Goal: Information Seeking & Learning: Find specific fact

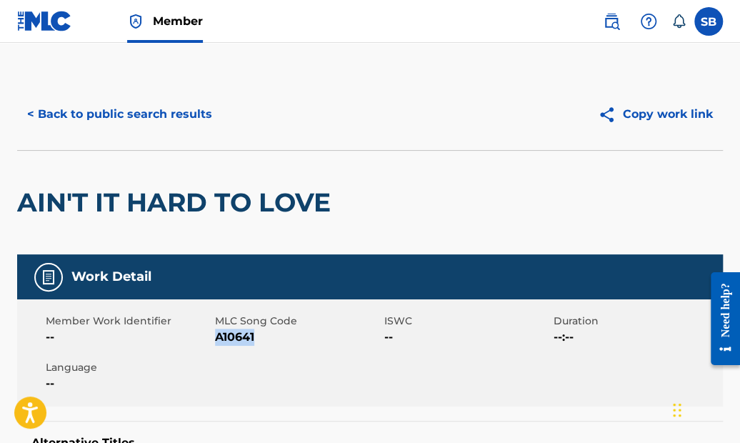
click at [186, 114] on button "< Back to public search results" at bounding box center [119, 114] width 205 height 36
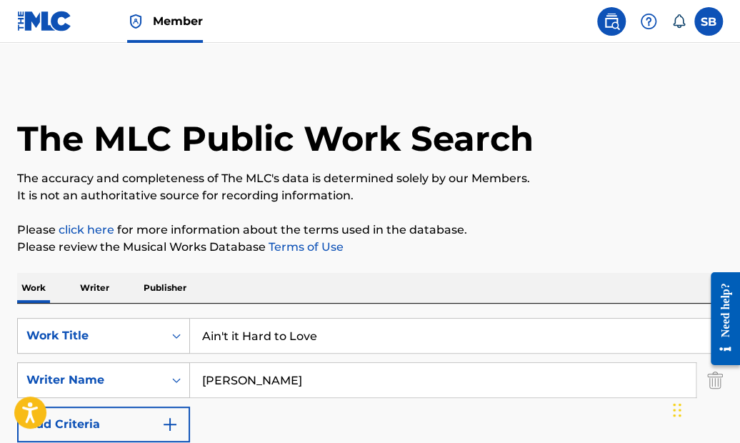
drag, startPoint x: 340, startPoint y: 332, endPoint x: 189, endPoint y: 333, distance: 150.7
click at [190, 333] on input "Ain't it Hard to Love" at bounding box center [456, 336] width 532 height 34
paste input "Blues Stay Away from M"
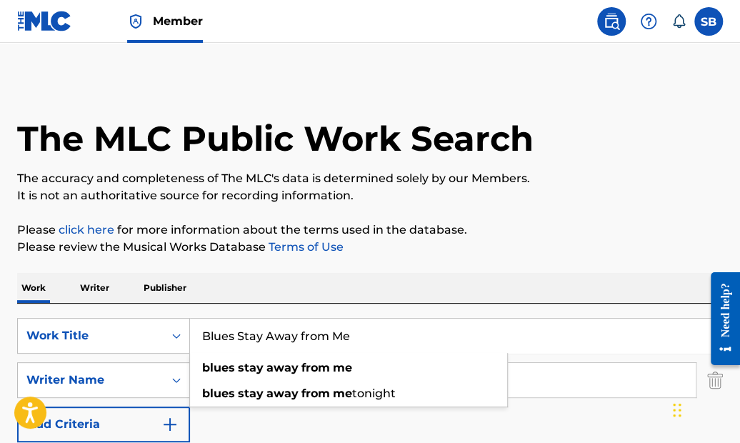
type input "Blues Stay Away from Me"
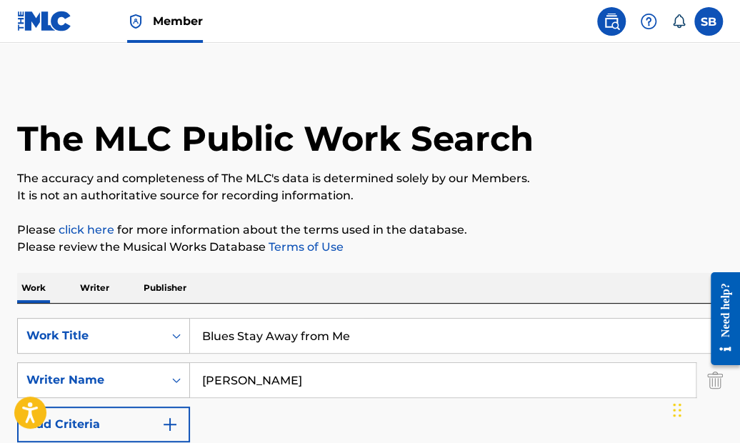
click at [490, 170] on p "The accuracy and completeness of The MLC's data is determined solely by our Mem…" at bounding box center [370, 178] width 706 height 17
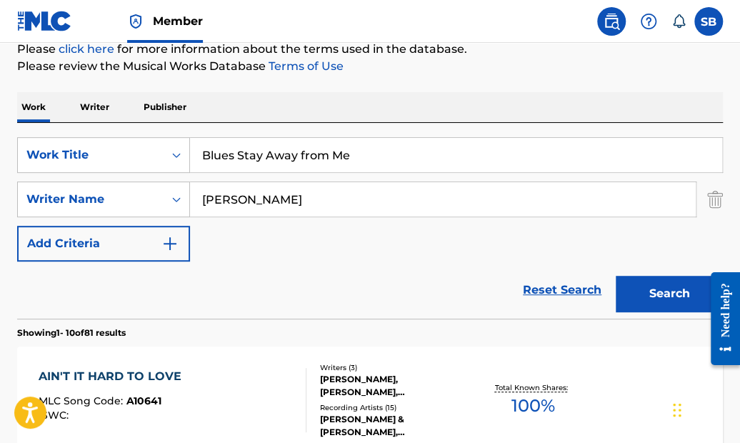
scroll to position [184, 0]
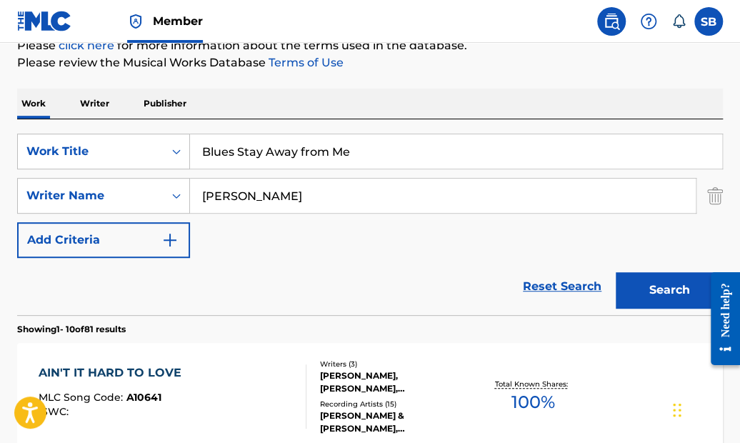
click at [667, 285] on button "Search" at bounding box center [669, 290] width 107 height 36
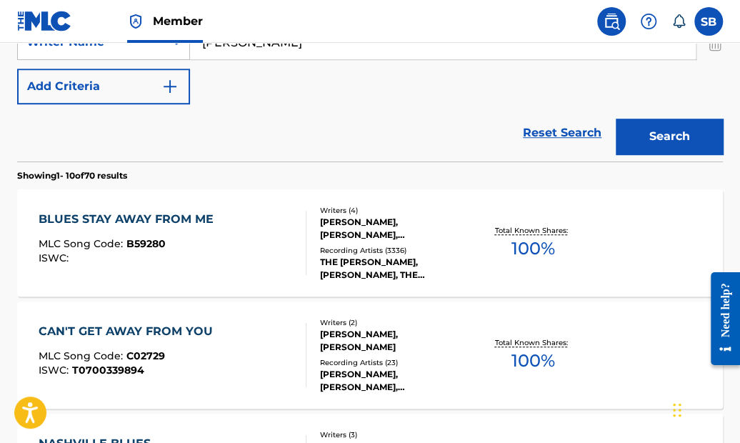
scroll to position [341, 0]
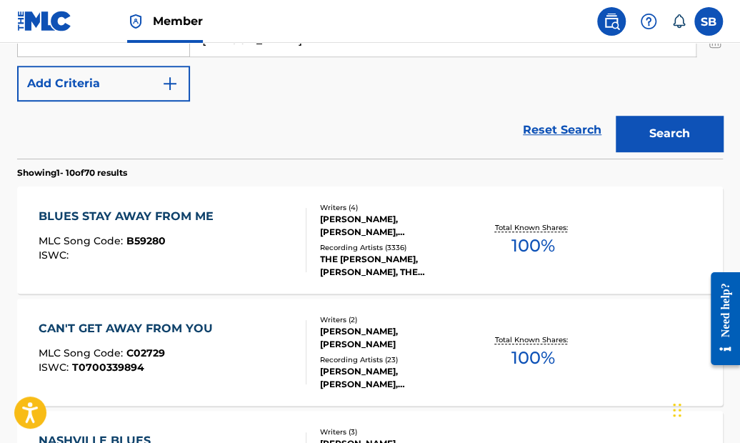
click at [189, 211] on div "BLUES STAY AWAY FROM ME" at bounding box center [130, 216] width 182 height 17
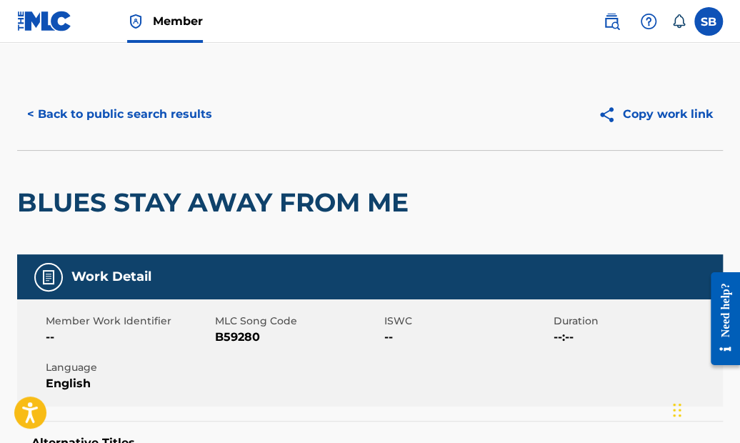
click at [194, 114] on button "< Back to public search results" at bounding box center [119, 114] width 205 height 36
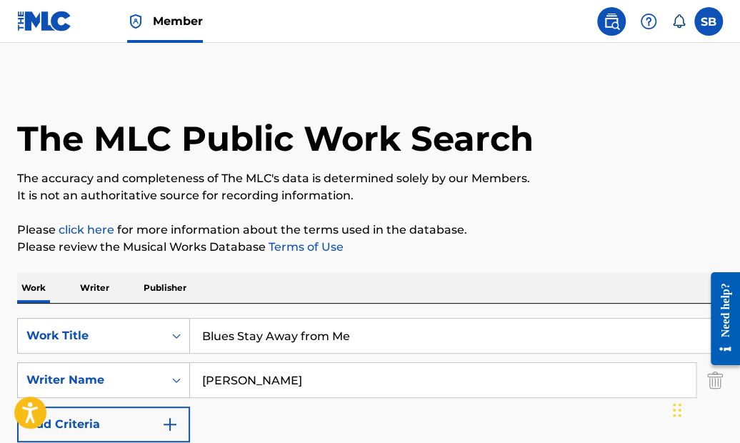
drag, startPoint x: 369, startPoint y: 333, endPoint x: 162, endPoint y: 304, distance: 209.1
click at [162, 304] on div "SearchWithCriteriad18c7f31-6f97-49b2-aaaa-8e4a3cd81bb6 Work Title Blues Stay Aw…" at bounding box center [370, 402] width 706 height 196
paste input "I've Got the Big River Blues"
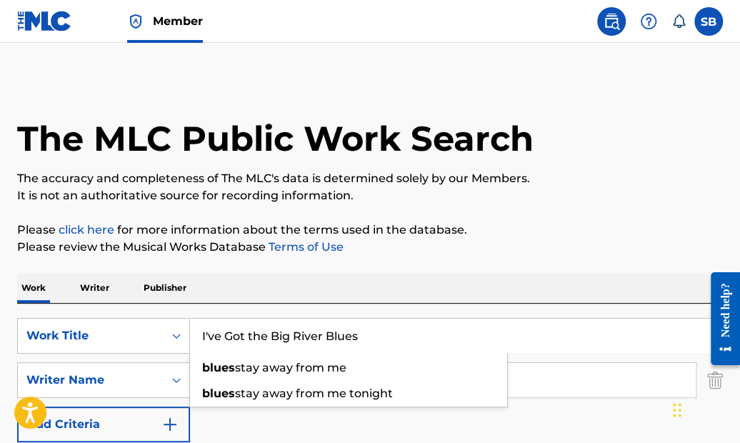
type input "I've Got the Big River Blues"
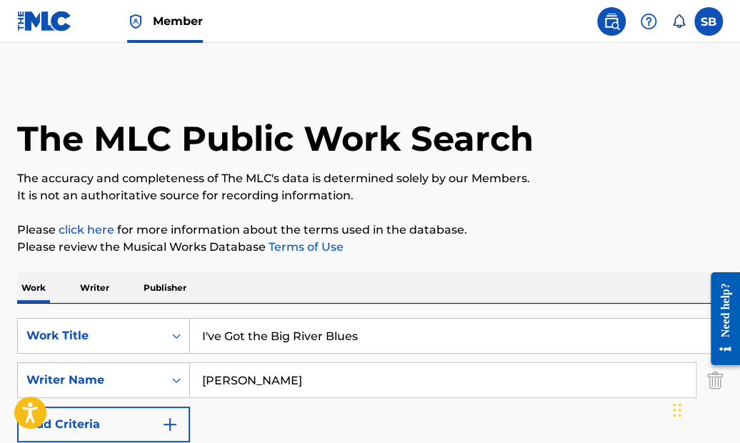
click at [498, 247] on p "Please review the Musical Works Database Terms of Use" at bounding box center [370, 247] width 706 height 17
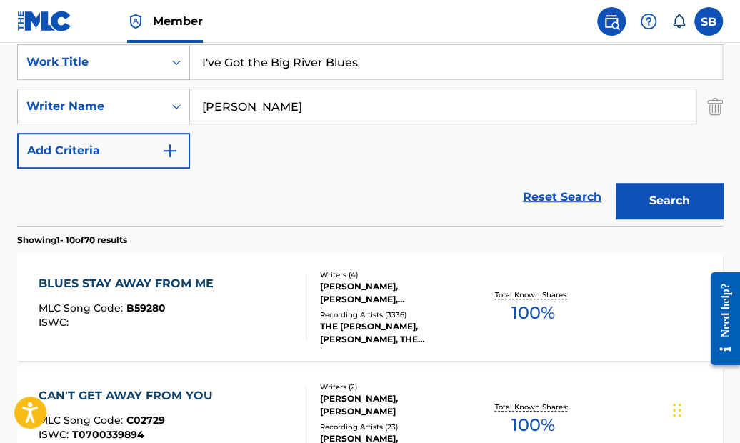
click at [677, 197] on button "Search" at bounding box center [669, 201] width 107 height 36
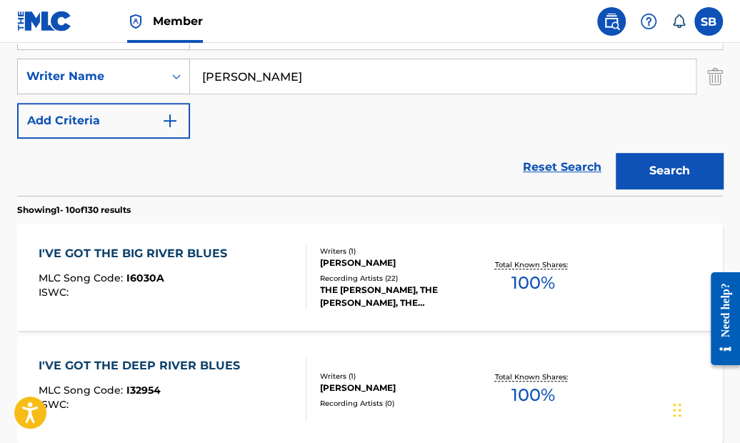
scroll to position [319, 0]
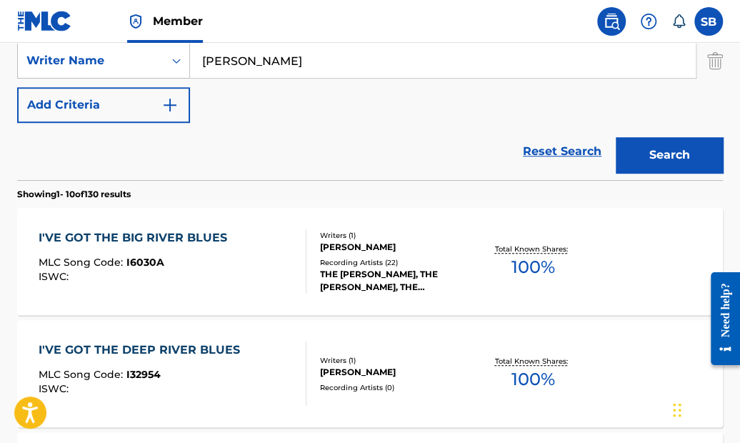
click at [156, 235] on div "I'VE GOT THE BIG RIVER BLUES" at bounding box center [137, 237] width 196 height 17
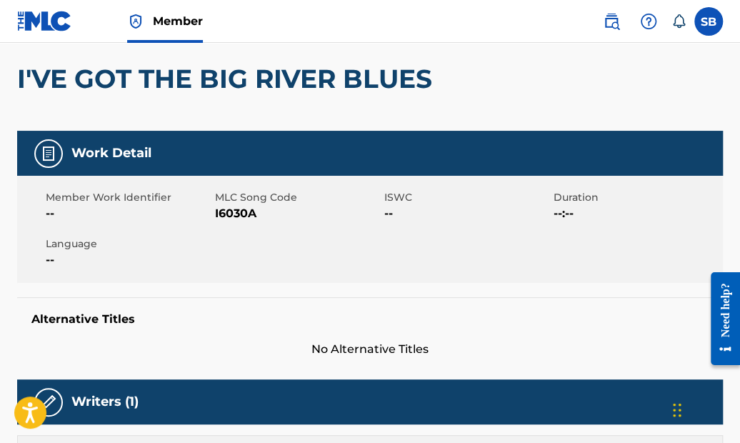
scroll to position [206, 0]
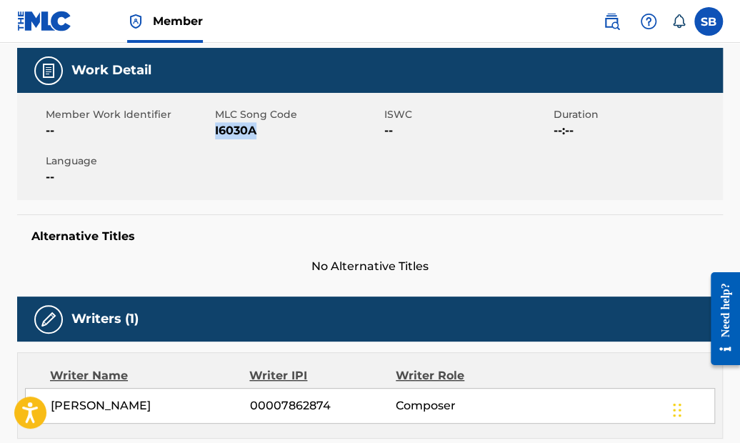
drag, startPoint x: 259, startPoint y: 157, endPoint x: 214, endPoint y: 161, distance: 44.4
click at [215, 139] on span "I6030A" at bounding box center [298, 130] width 166 height 17
copy span "I6030A"
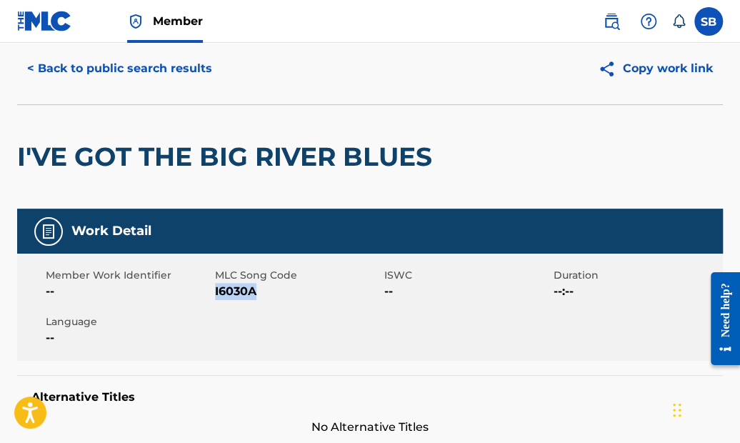
scroll to position [34, 0]
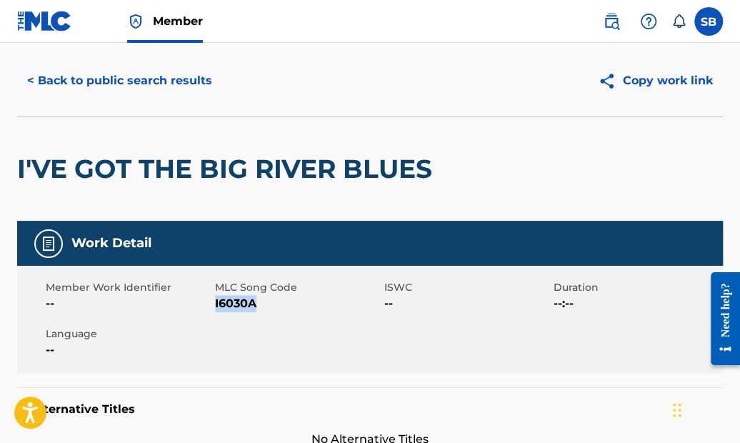
click at [193, 78] on button "< Back to public search results" at bounding box center [119, 81] width 205 height 36
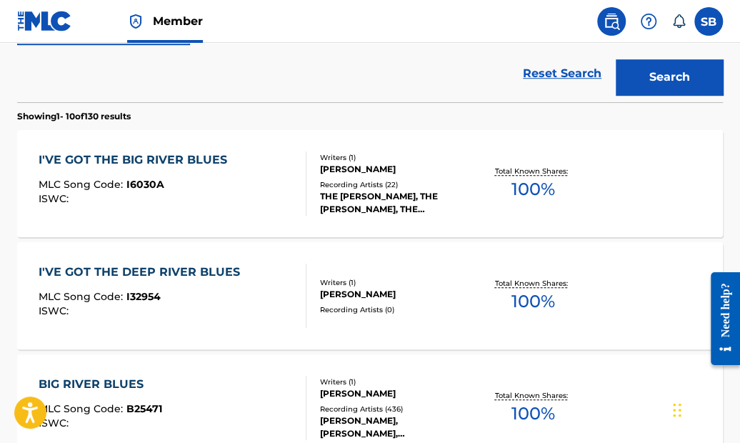
scroll to position [404, 0]
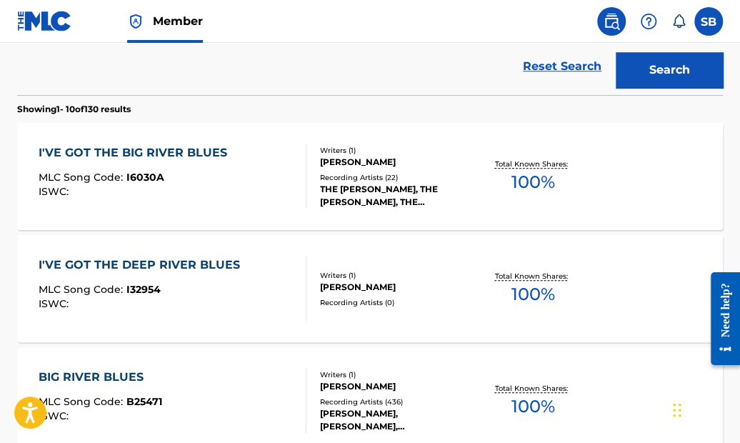
click at [206, 259] on div "I'VE GOT THE DEEP RIVER BLUES" at bounding box center [143, 264] width 209 height 17
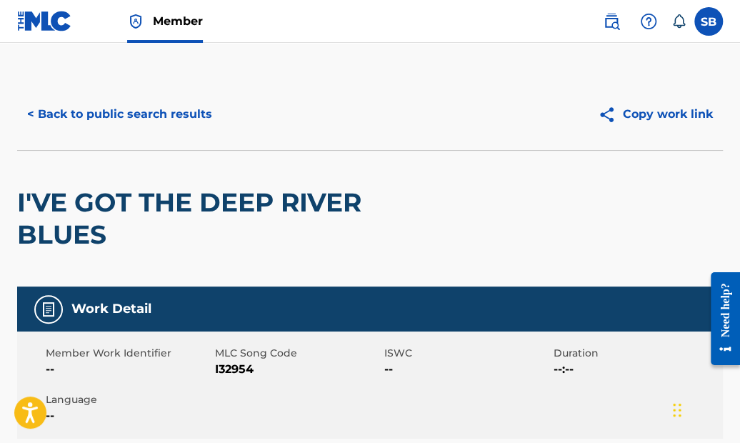
click at [187, 109] on button "< Back to public search results" at bounding box center [119, 114] width 205 height 36
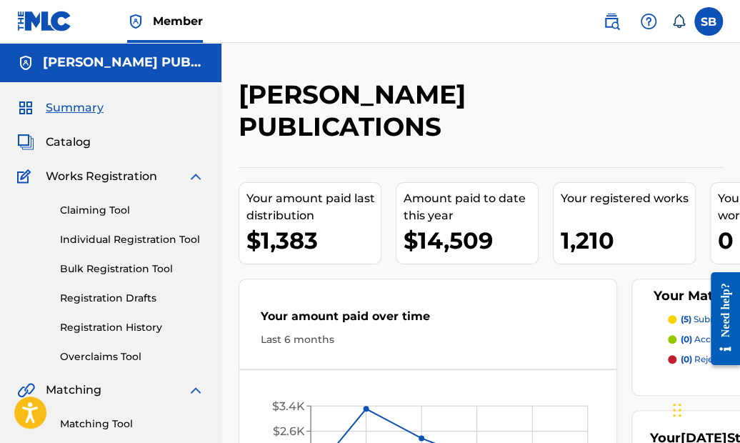
click at [607, 19] on img at bounding box center [611, 21] width 17 height 17
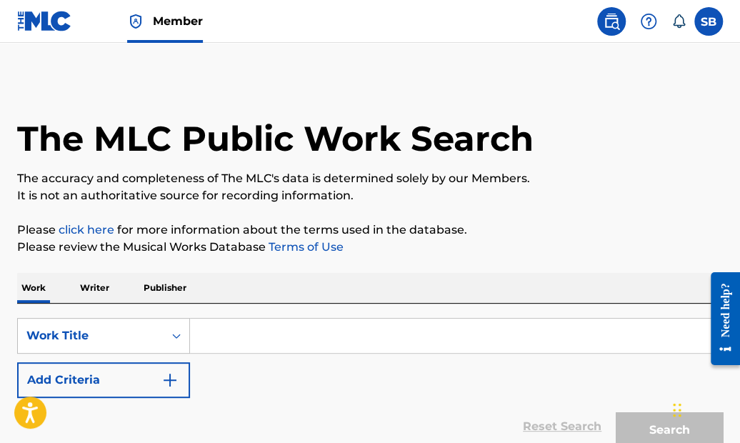
click at [245, 335] on input "Search Form" at bounding box center [456, 336] width 532 height 34
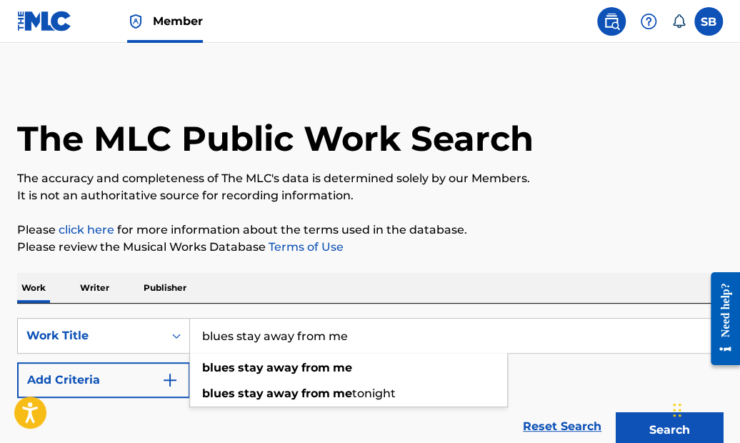
type input "blues stay away from me"
click at [539, 253] on p "Please review the Musical Works Database Terms of Use" at bounding box center [370, 247] width 706 height 17
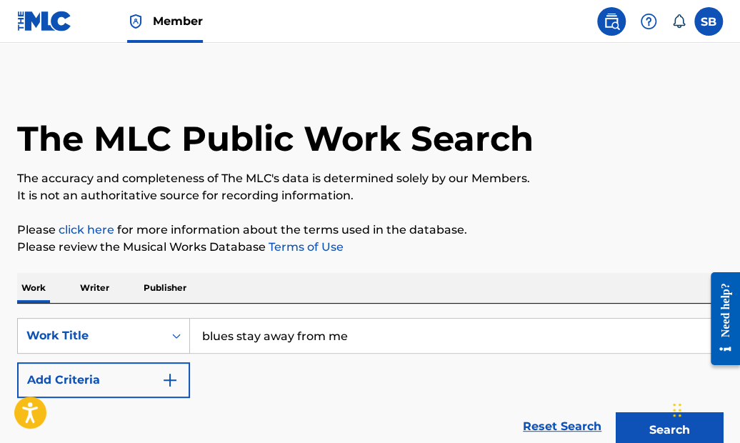
click at [166, 374] on img "Search Form" at bounding box center [169, 380] width 17 height 17
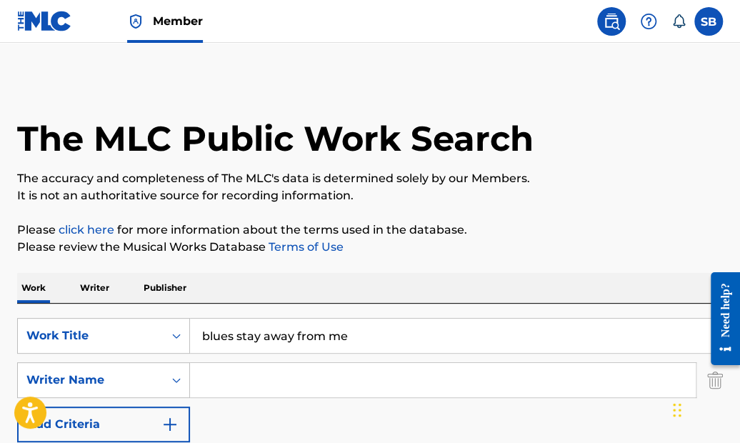
click at [244, 379] on input "Search Form" at bounding box center [443, 380] width 506 height 34
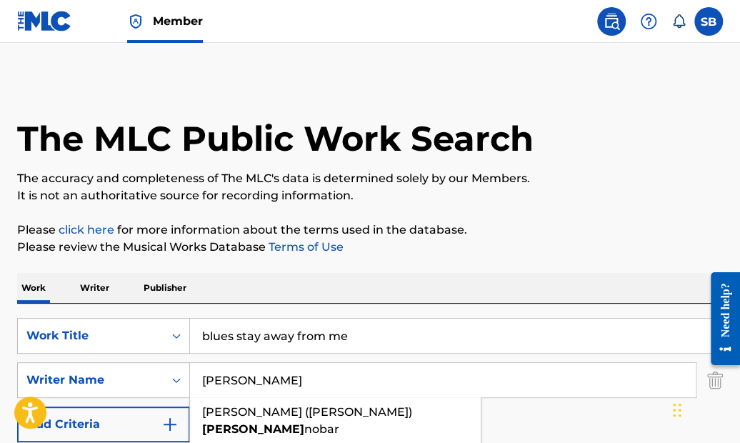
type input "[PERSON_NAME]"
click at [552, 219] on div "The MLC Public Work Search The accuracy and completeness of The MLC's data is d…" at bounding box center [370, 312] width 740 height 466
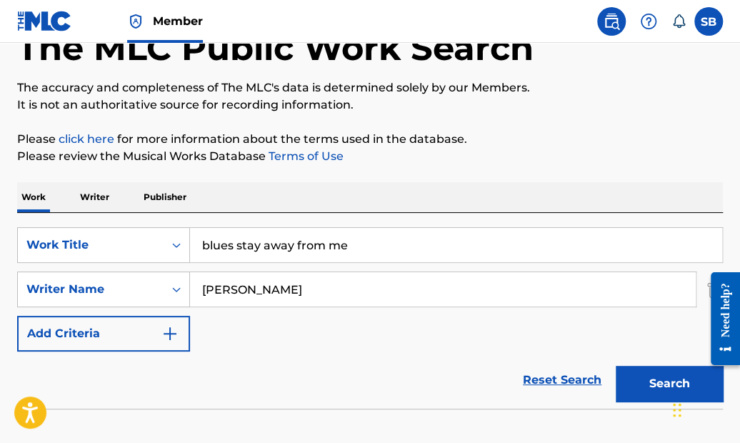
scroll to position [105, 0]
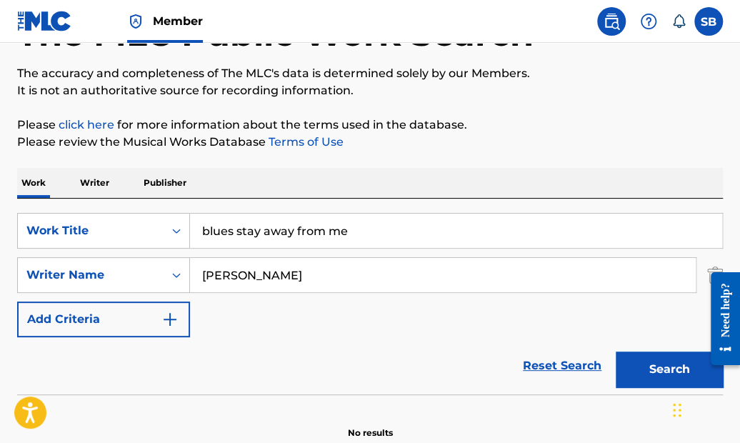
click at [649, 362] on button "Search" at bounding box center [669, 369] width 107 height 36
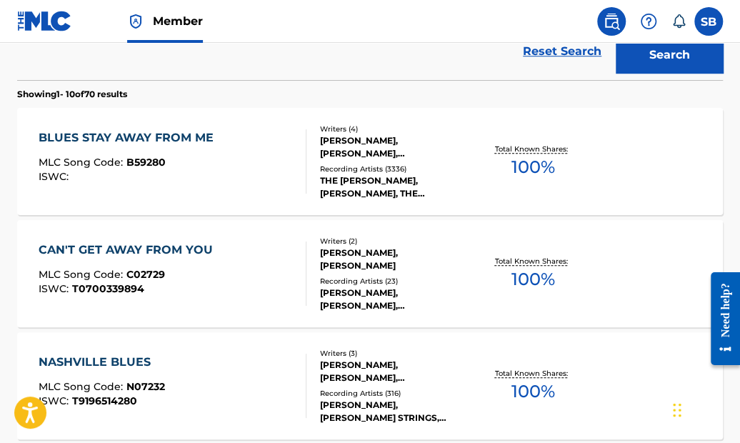
scroll to position [425, 0]
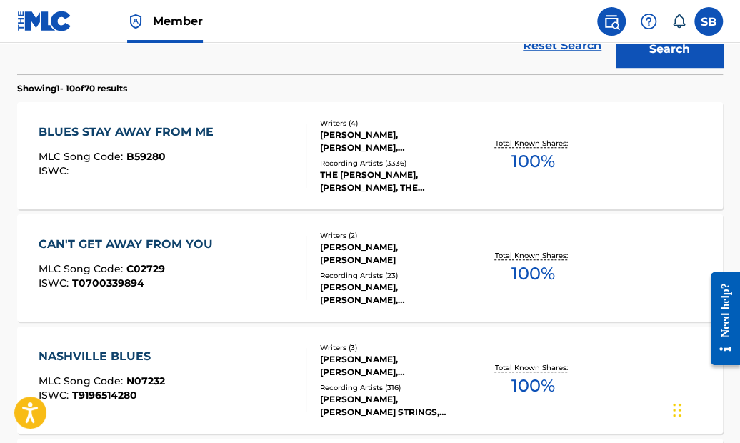
click at [198, 126] on div "BLUES STAY AWAY FROM ME" at bounding box center [130, 132] width 182 height 17
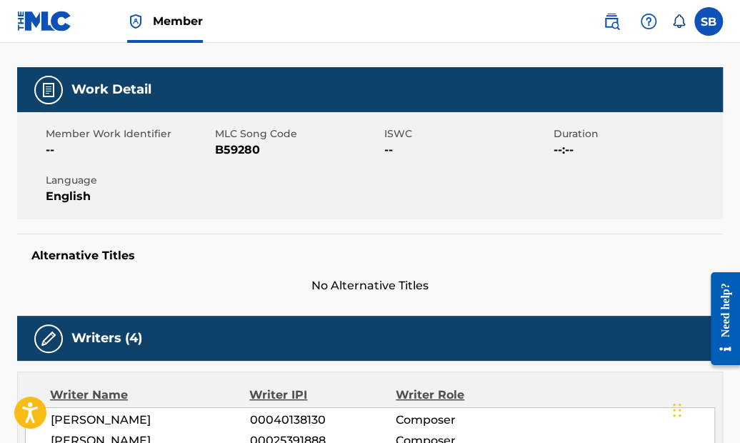
scroll to position [166, 0]
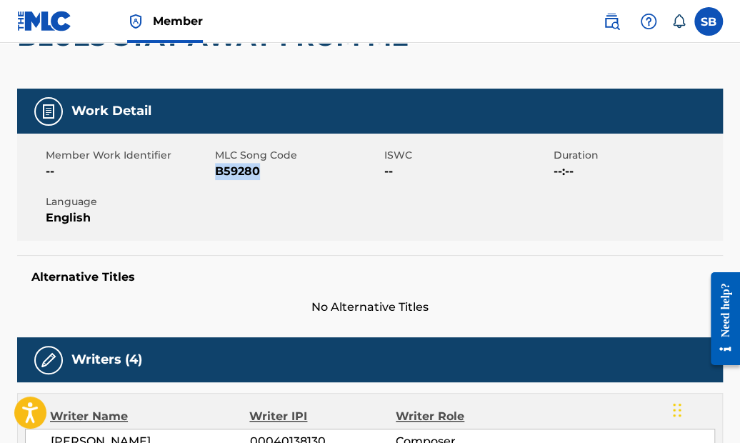
drag, startPoint x: 259, startPoint y: 167, endPoint x: 214, endPoint y: 169, distance: 45.0
click at [215, 169] on span "B59280" at bounding box center [298, 171] width 166 height 17
copy span "B59280"
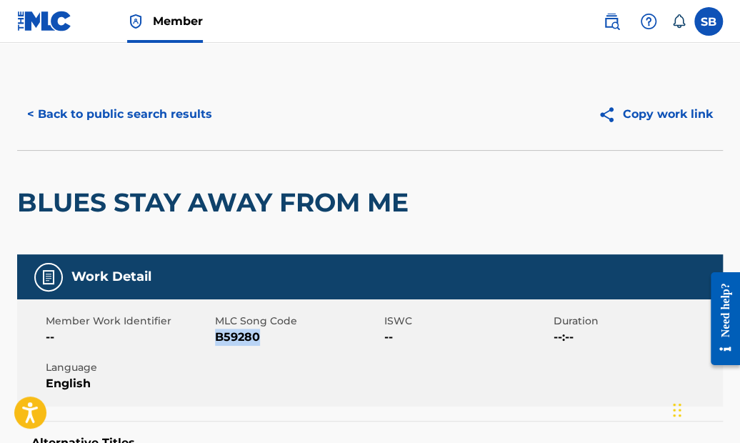
scroll to position [0, 0]
click at [191, 114] on button "< Back to public search results" at bounding box center [119, 114] width 205 height 36
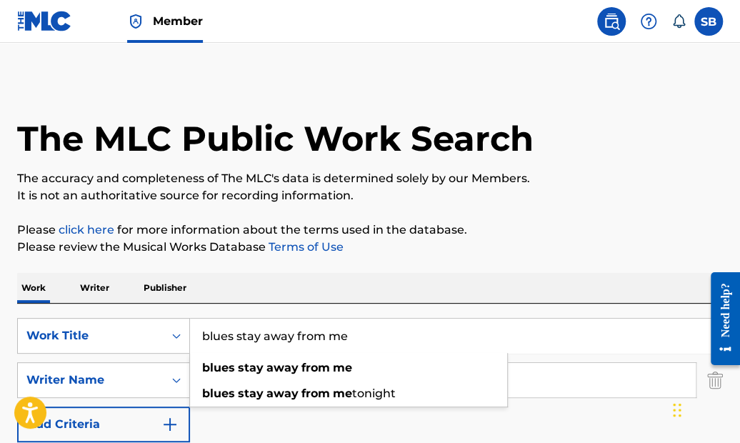
drag, startPoint x: 365, startPoint y: 330, endPoint x: 143, endPoint y: 310, distance: 223.1
click at [143, 310] on div "SearchWithCriteriad18c7f31-6f97-49b2-aaaa-8e4a3cd81bb6 Work Title blues stay aw…" at bounding box center [370, 402] width 706 height 196
paste input "Put Me on the Trail to [GEOGRAPHIC_DATA]"
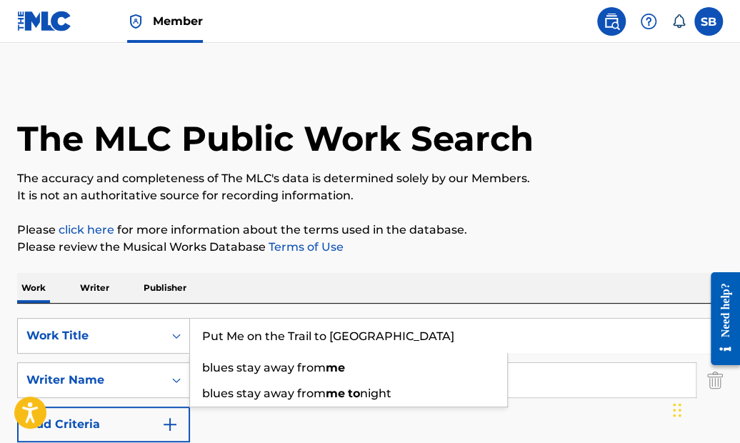
type input "Put Me on the Trail to [GEOGRAPHIC_DATA]"
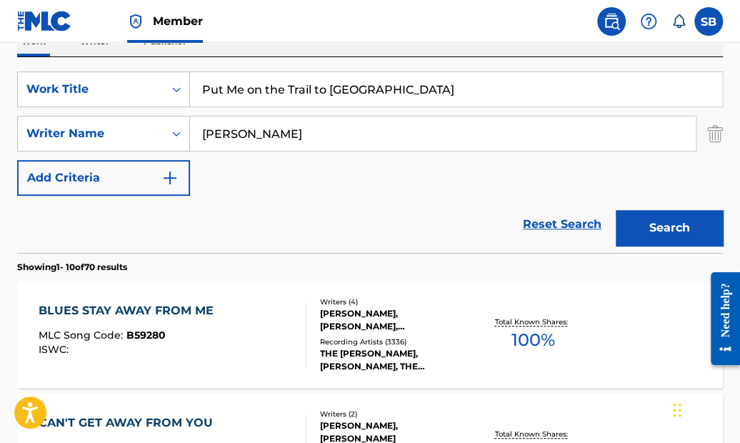
click at [688, 219] on button "Search" at bounding box center [669, 228] width 107 height 36
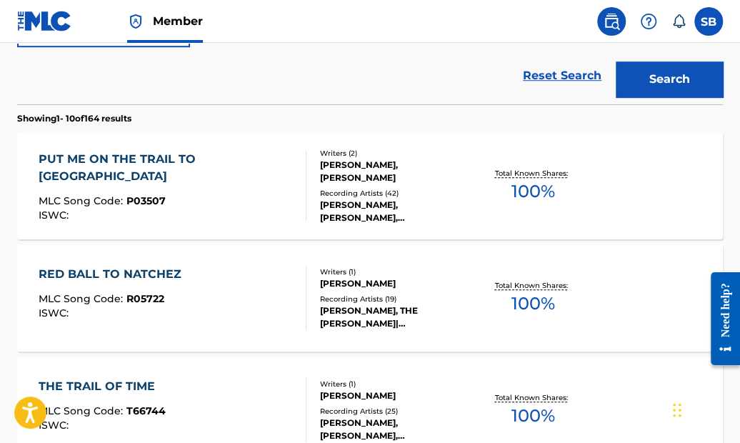
scroll to position [404, 0]
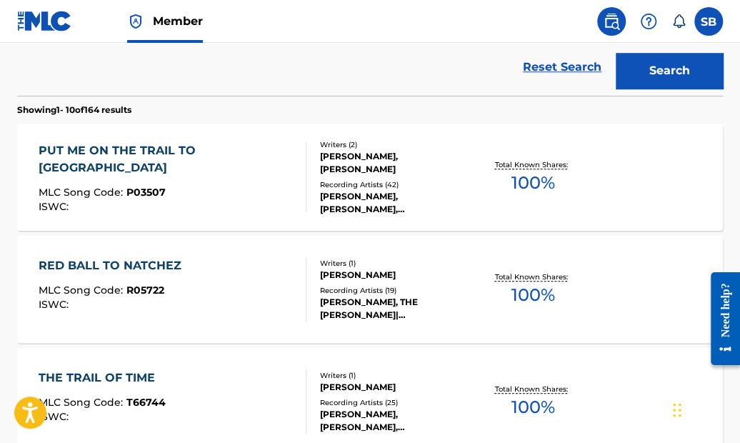
click at [238, 146] on div "PUT ME ON THE TRAIL TO [GEOGRAPHIC_DATA]" at bounding box center [167, 159] width 256 height 34
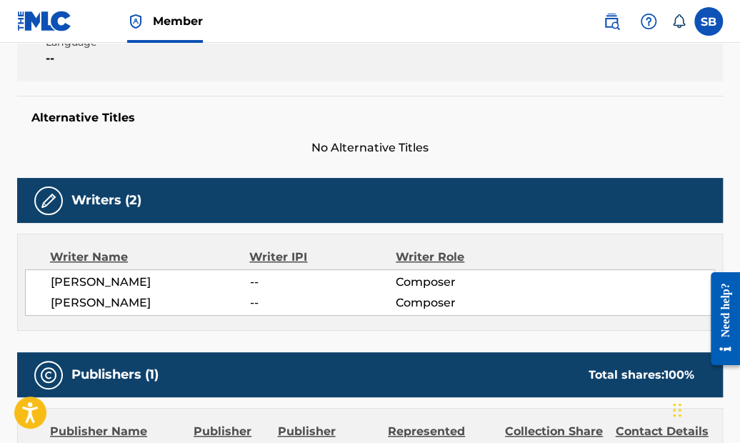
scroll to position [206, 0]
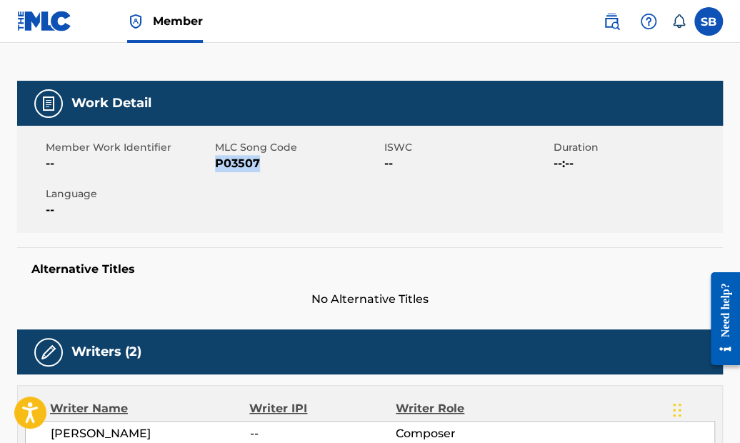
drag, startPoint x: 260, startPoint y: 158, endPoint x: 216, endPoint y: 160, distance: 43.6
click at [216, 160] on span "P03507" at bounding box center [298, 163] width 166 height 17
copy span "P03507"
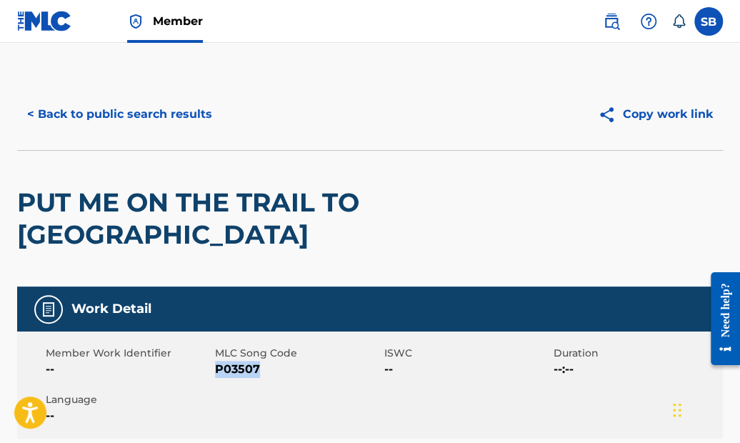
scroll to position [0, 0]
click at [201, 112] on button "< Back to public search results" at bounding box center [119, 114] width 205 height 36
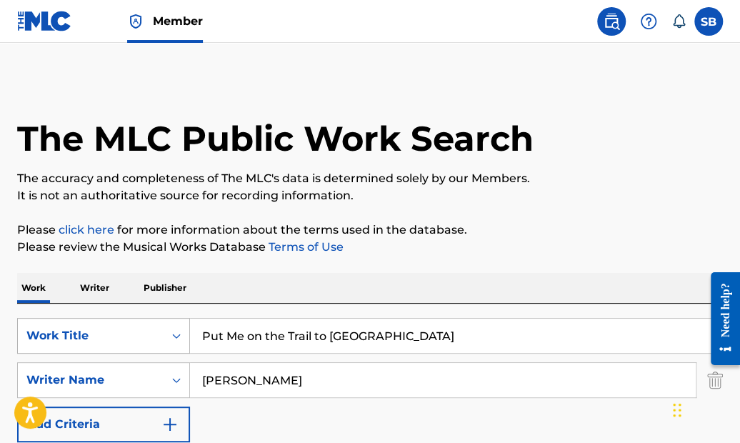
drag, startPoint x: 413, startPoint y: 336, endPoint x: 146, endPoint y: 322, distance: 266.9
click at [146, 322] on div "SearchWithCriteriad18c7f31-6f97-49b2-aaaa-8e4a3cd81bb6 Work Title Put Me on the…" at bounding box center [370, 336] width 706 height 36
paste input "Who's Gonna Be Lonesome for Me?"
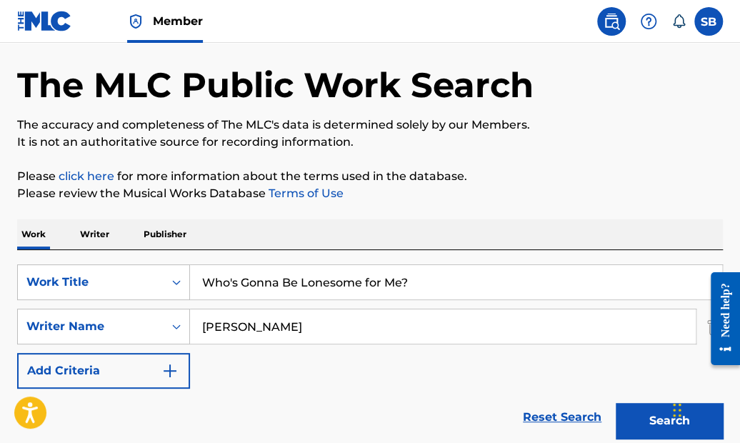
scroll to position [66, 0]
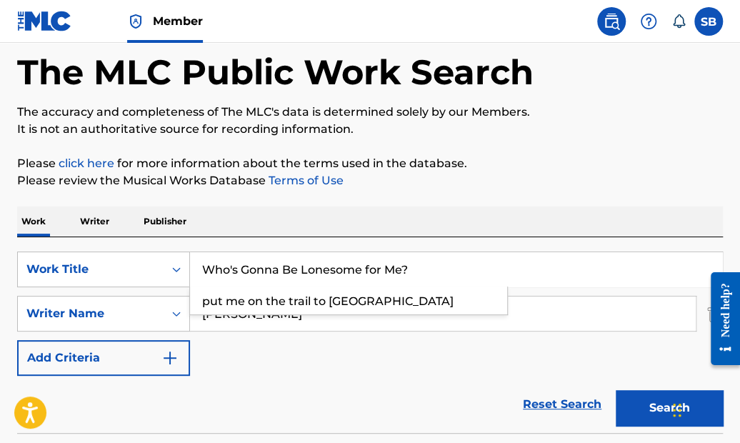
type input "Who's Gonna Be Lonesome for Me?"
click at [654, 403] on button "Search" at bounding box center [669, 408] width 107 height 36
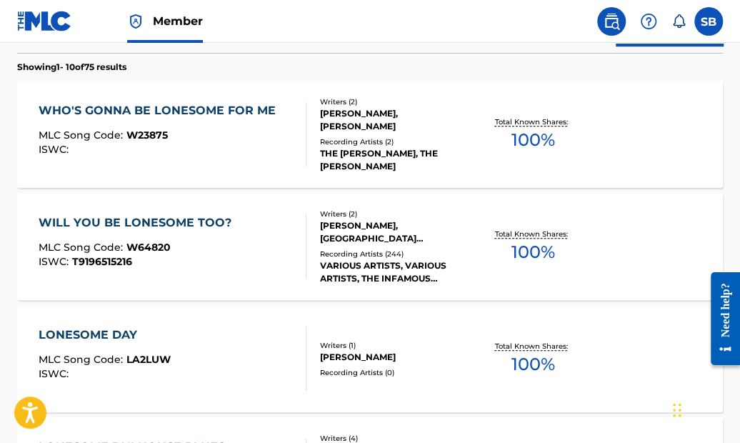
scroll to position [445, 0]
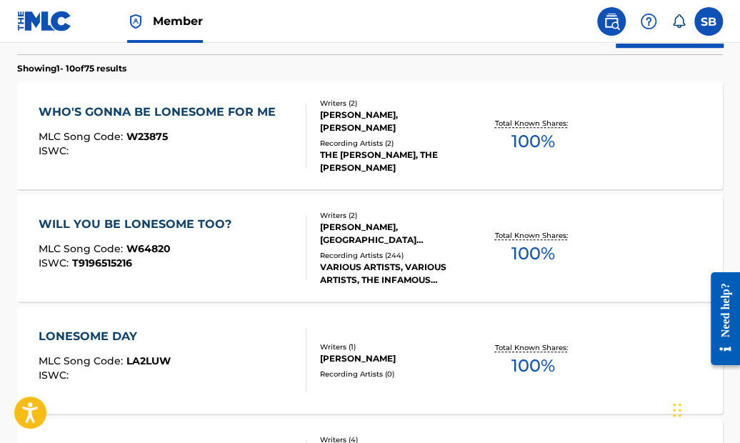
click at [232, 108] on div "WHO'S GONNA BE LONESOME FOR ME" at bounding box center [161, 112] width 244 height 17
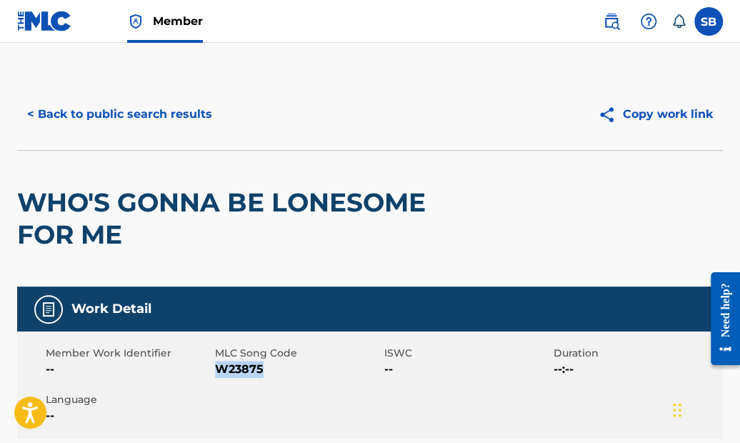
drag, startPoint x: 267, startPoint y: 366, endPoint x: 214, endPoint y: 369, distance: 53.0
click at [215, 369] on span "W23875" at bounding box center [298, 369] width 166 height 17
copy span "W23875"
click at [188, 110] on button "< Back to public search results" at bounding box center [119, 114] width 205 height 36
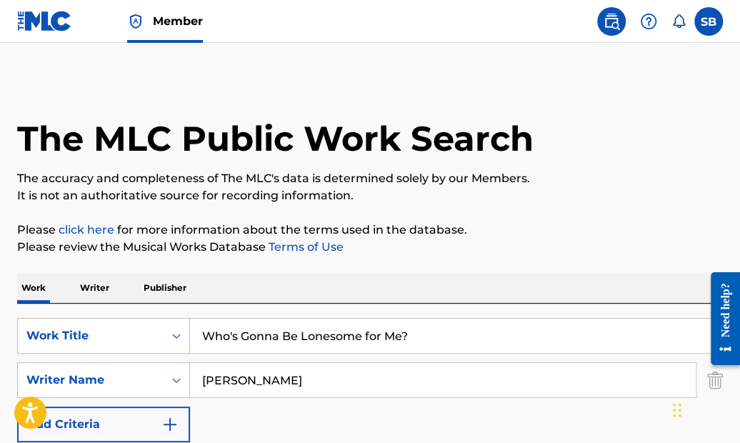
drag, startPoint x: 424, startPoint y: 331, endPoint x: 187, endPoint y: 312, distance: 238.0
click at [187, 312] on div "SearchWithCriteriad18c7f31-6f97-49b2-aaaa-8e4a3cd81bb6 Work Title Who's Gonna B…" at bounding box center [370, 402] width 706 height 196
paste input "Life's Too Short"
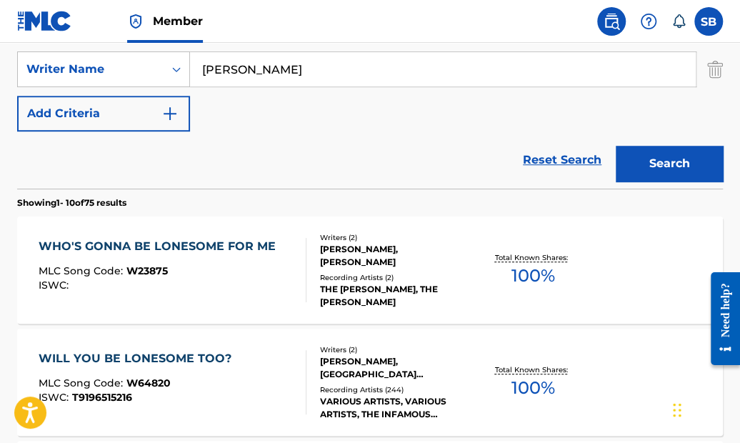
type input "Life's Too Short"
click at [645, 157] on button "Search" at bounding box center [669, 164] width 107 height 36
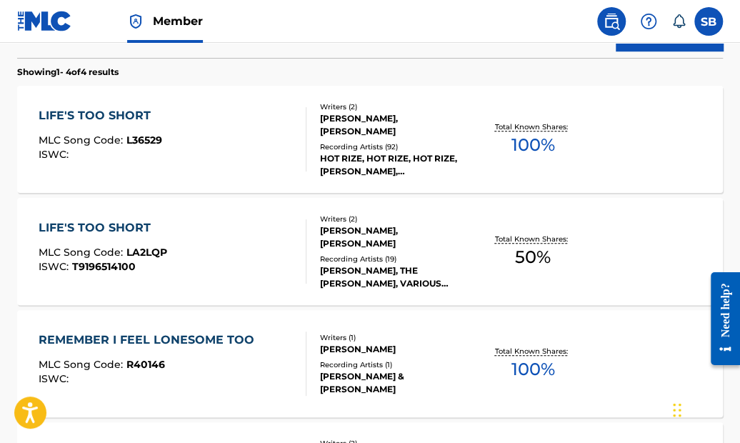
scroll to position [384, 0]
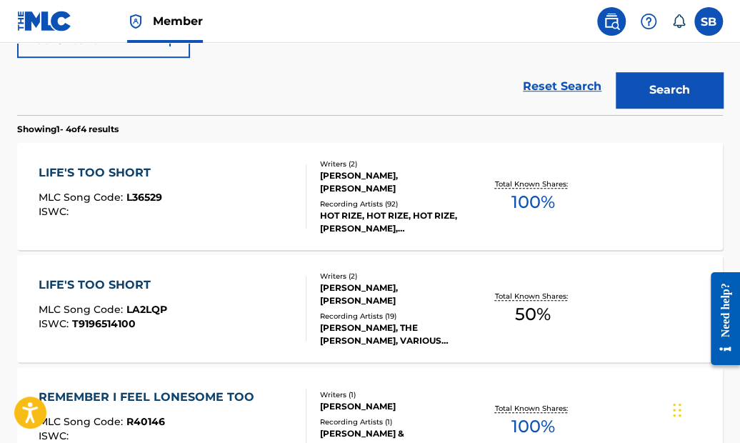
click at [124, 167] on div "LIFE'S TOO SHORT" at bounding box center [101, 172] width 124 height 17
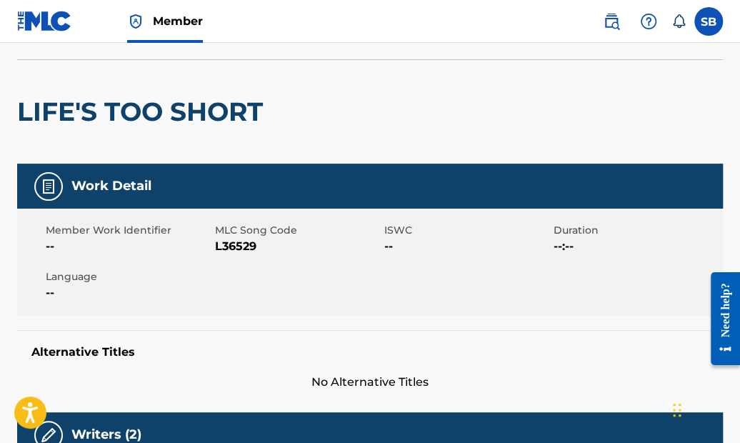
scroll to position [90, 0]
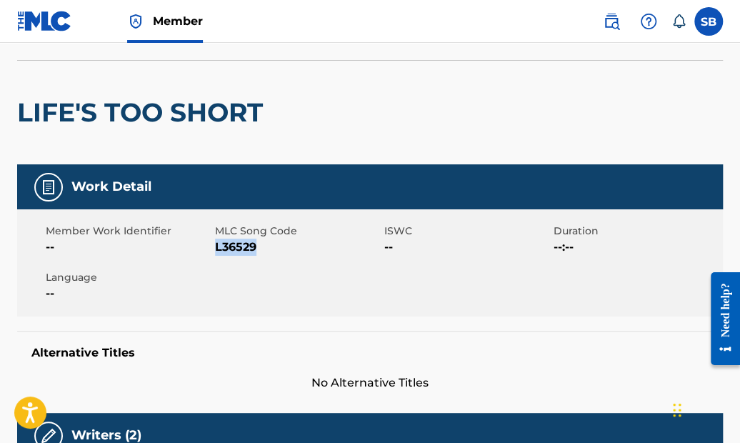
drag, startPoint x: 256, startPoint y: 244, endPoint x: 217, endPoint y: 244, distance: 39.3
click at [217, 244] on span "L36529" at bounding box center [298, 247] width 166 height 17
copy span "L36529"
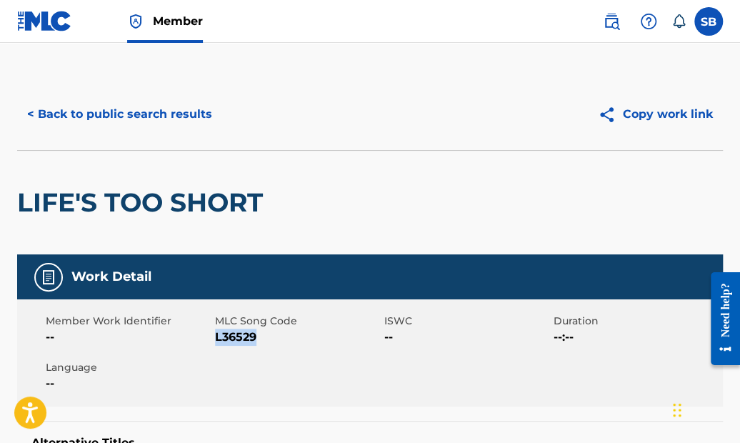
scroll to position [0, 0]
click at [91, 117] on button "< Back to public search results" at bounding box center [119, 114] width 205 height 36
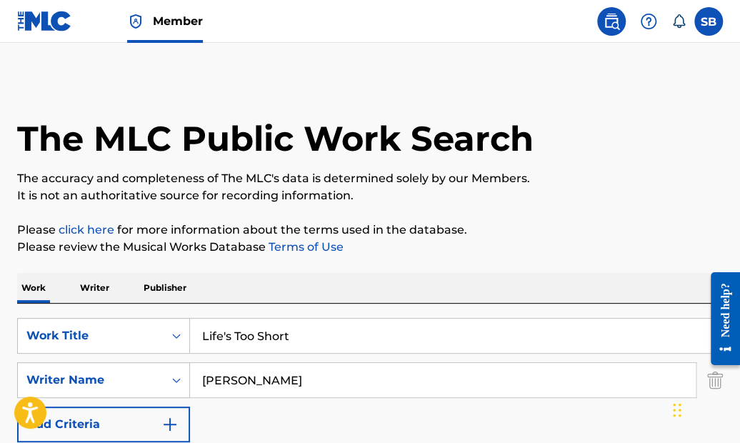
scroll to position [384, 0]
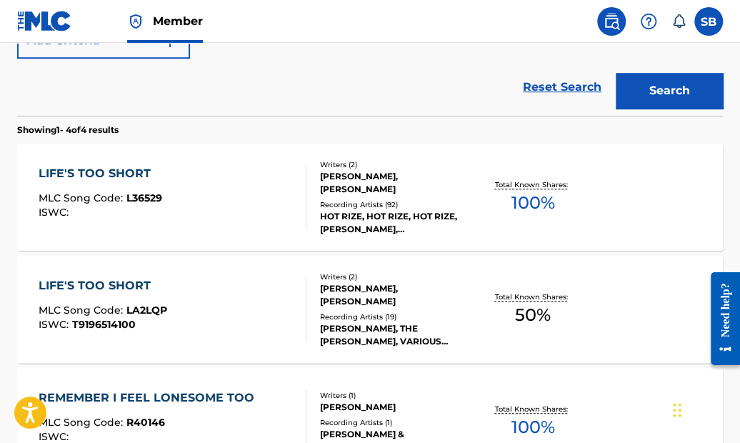
click at [127, 284] on div "LIFE'S TOO SHORT" at bounding box center [103, 285] width 129 height 17
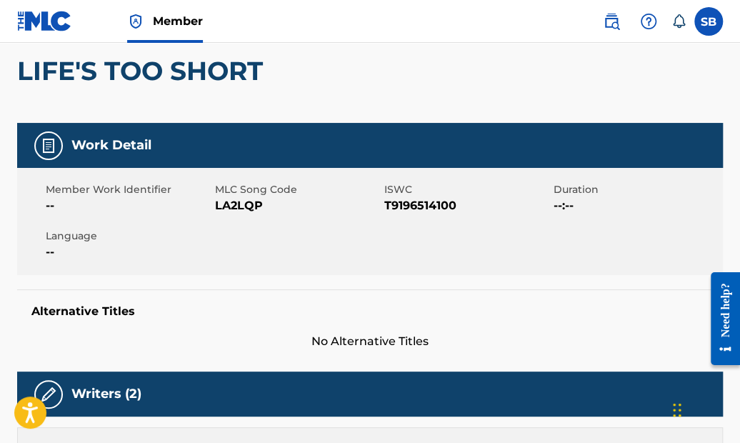
scroll to position [46, 0]
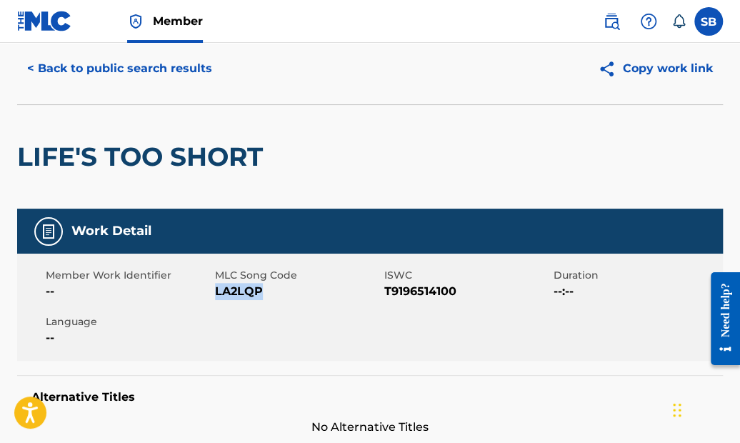
drag, startPoint x: 266, startPoint y: 287, endPoint x: 215, endPoint y: 287, distance: 50.7
click at [215, 287] on span "LA2LQP" at bounding box center [298, 291] width 166 height 17
copy span "LA2LQP"
click at [149, 67] on button "< Back to public search results" at bounding box center [119, 69] width 205 height 36
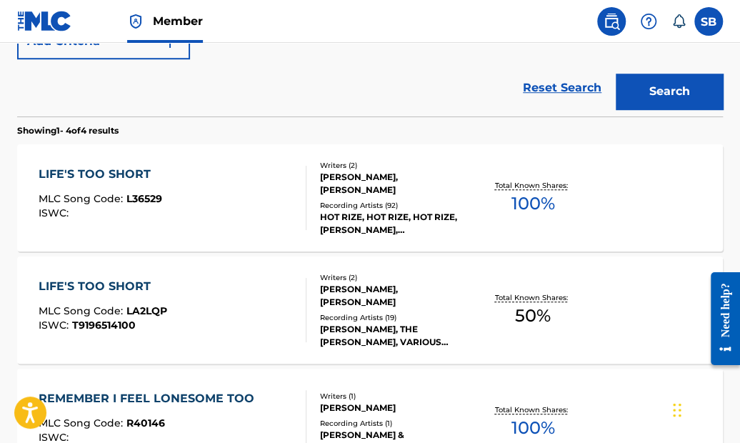
click at [127, 166] on div "LIFE'S TOO SHORT" at bounding box center [101, 174] width 124 height 17
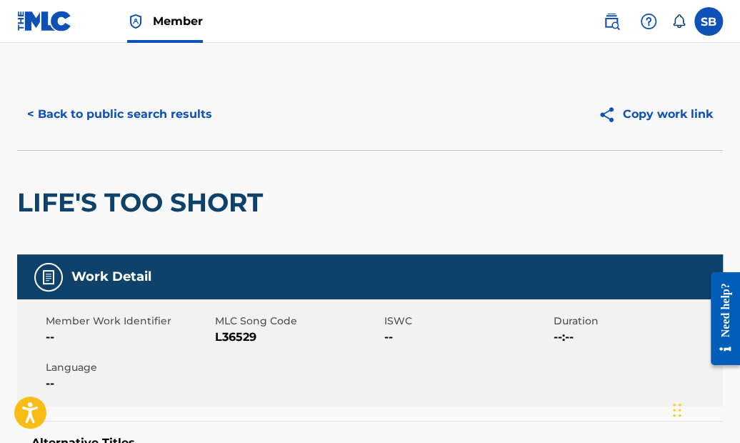
click at [103, 111] on button "< Back to public search results" at bounding box center [119, 114] width 205 height 36
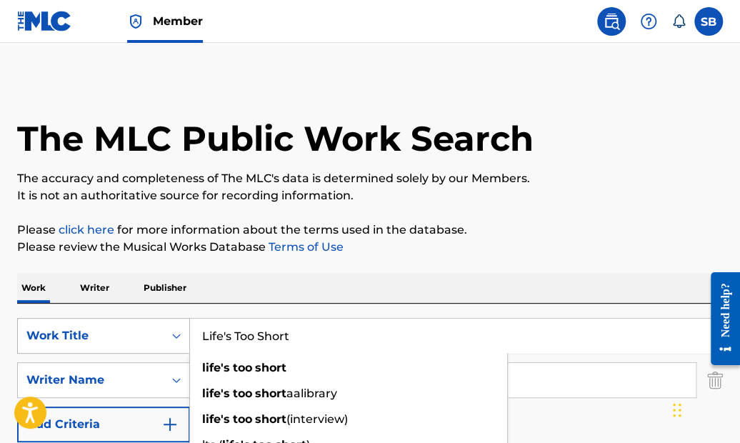
drag, startPoint x: 322, startPoint y: 331, endPoint x: 124, endPoint y: 321, distance: 198.9
click at [124, 321] on div "SearchWithCriteriad18c7f31-6f97-49b2-aaaa-8e4a3cd81bb6 Work Title Life's Too Sh…" at bounding box center [370, 336] width 706 height 36
paste input "Hillbilly Boogie"
type input "Hillbilly Boogie"
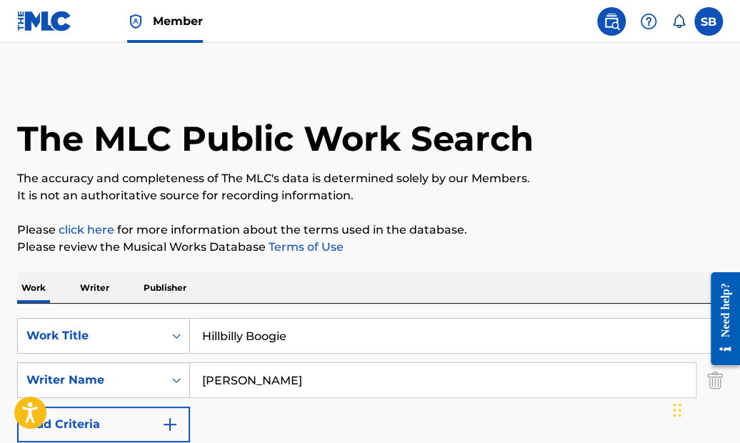
click at [468, 229] on p "Please click here for more information about the terms used in the database." at bounding box center [370, 229] width 706 height 17
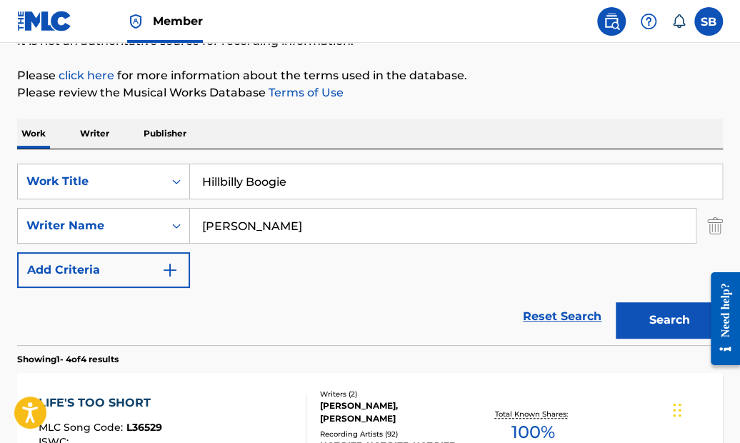
scroll to position [180, 0]
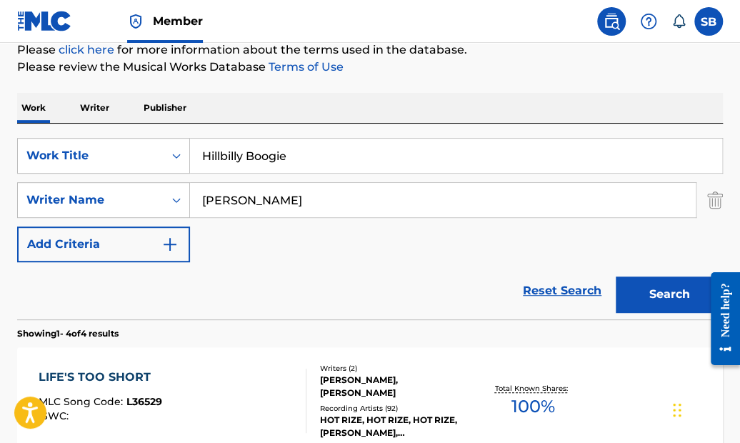
click at [649, 286] on button "Search" at bounding box center [669, 294] width 107 height 36
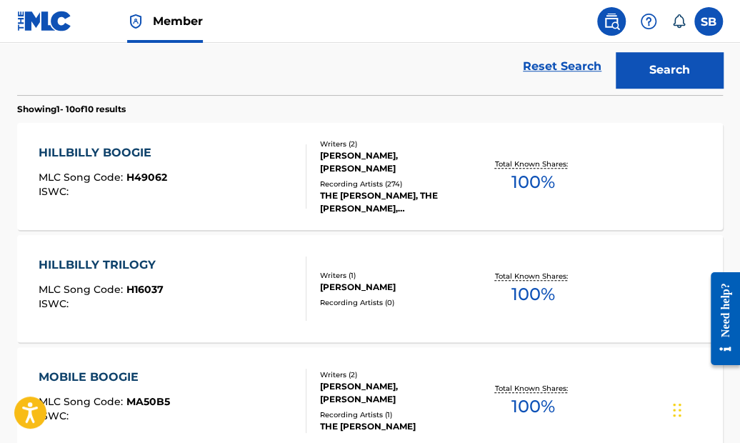
scroll to position [406, 0]
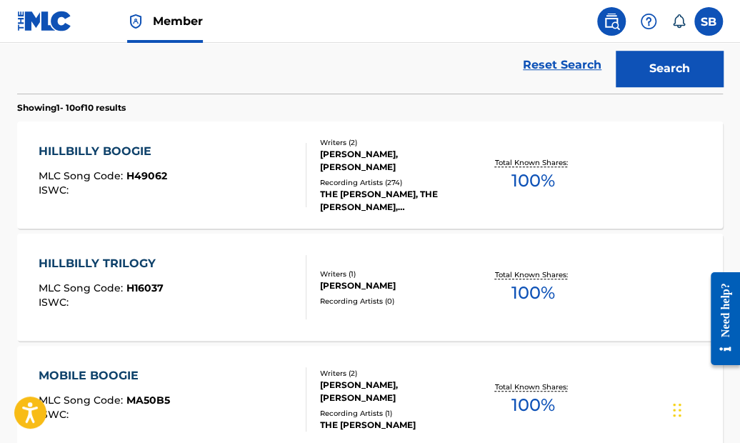
click at [134, 147] on div "HILLBILLY BOOGIE" at bounding box center [103, 151] width 129 height 17
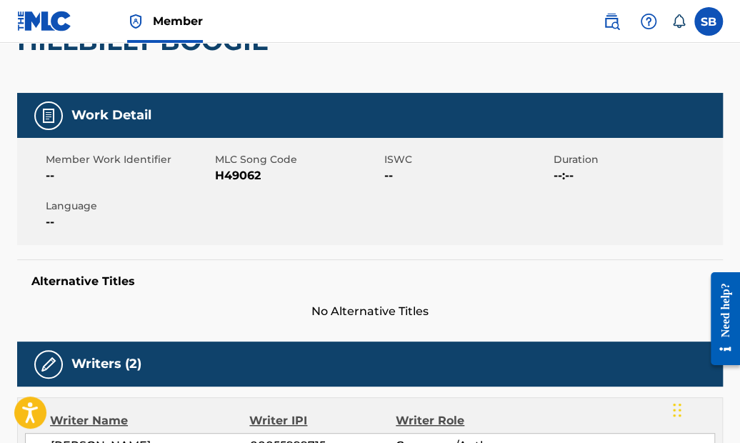
scroll to position [134, 0]
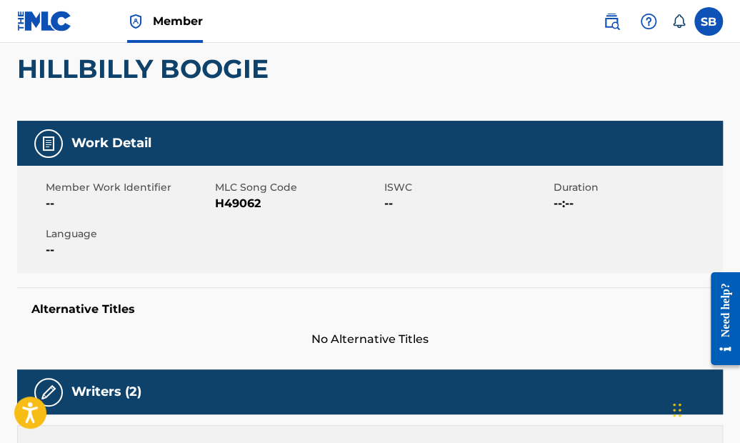
click at [278, 211] on div "Member Work Identifier -- MLC Song Code H49062 ISWC -- Duration --:-- Language …" at bounding box center [370, 219] width 706 height 107
drag, startPoint x: 266, startPoint y: 196, endPoint x: 214, endPoint y: 196, distance: 52.2
click at [214, 196] on div "Member Work Identifier -- MLC Song Code H49062 ISWC -- Duration --:-- Language …" at bounding box center [370, 219] width 706 height 107
click at [256, 216] on div "Member Work Identifier -- MLC Song Code H49062 ISWC -- Duration --:-- Language …" at bounding box center [370, 219] width 706 height 107
drag, startPoint x: 261, startPoint y: 199, endPoint x: 218, endPoint y: 205, distance: 44.0
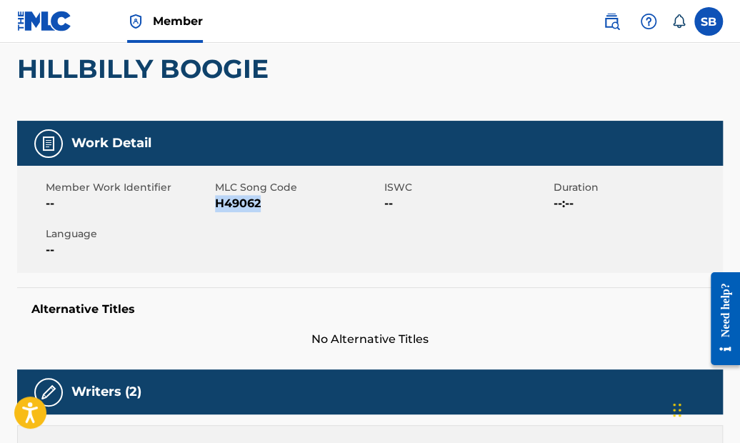
click at [218, 205] on span "H49062" at bounding box center [298, 203] width 166 height 17
copy span "H49062"
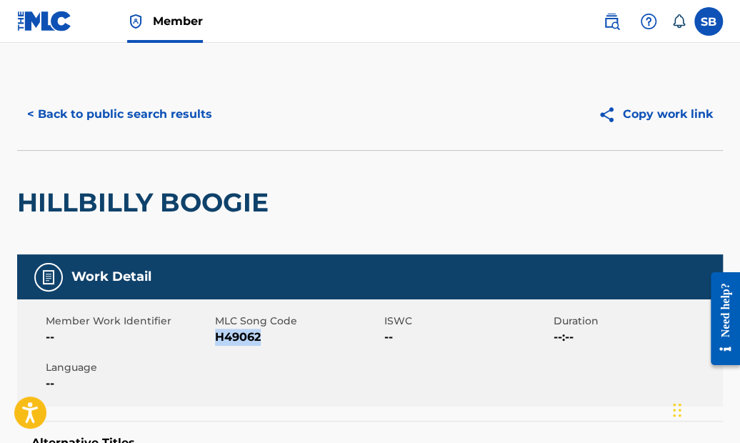
scroll to position [0, 0]
click at [191, 111] on button "< Back to public search results" at bounding box center [119, 114] width 205 height 36
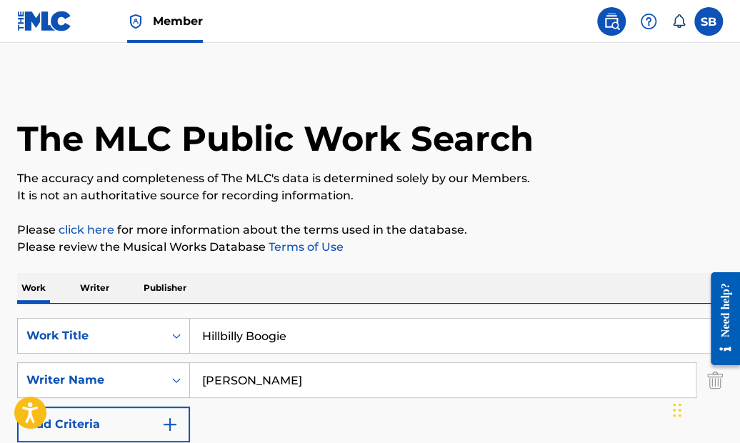
drag, startPoint x: 346, startPoint y: 335, endPoint x: 152, endPoint y: 309, distance: 196.0
click at [152, 309] on div "SearchWithCriteriad18c7f31-6f97-49b2-aaaa-8e4a3cd81bb6 Work Title Hillbilly Boo…" at bounding box center [370, 402] width 706 height 196
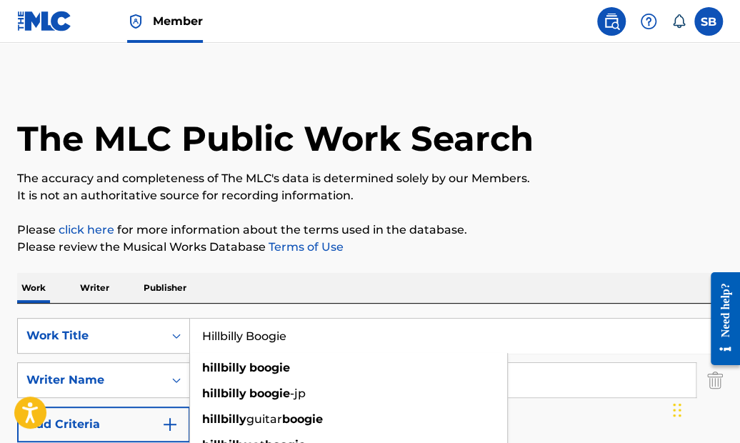
paste input "Don't Know Why"
type input "Don't Know Why"
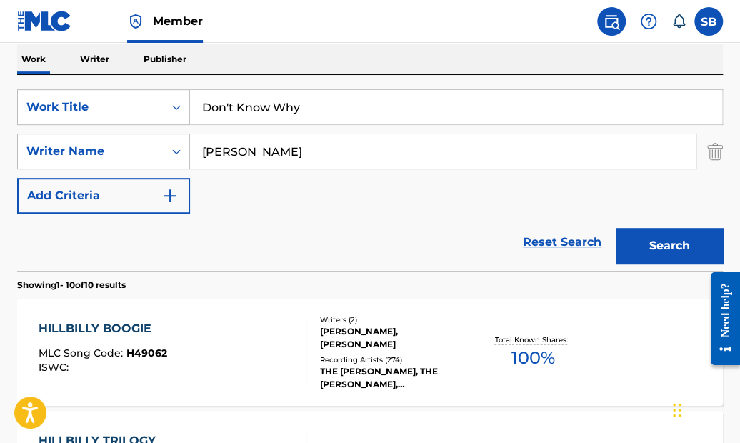
click at [666, 239] on button "Search" at bounding box center [669, 246] width 107 height 36
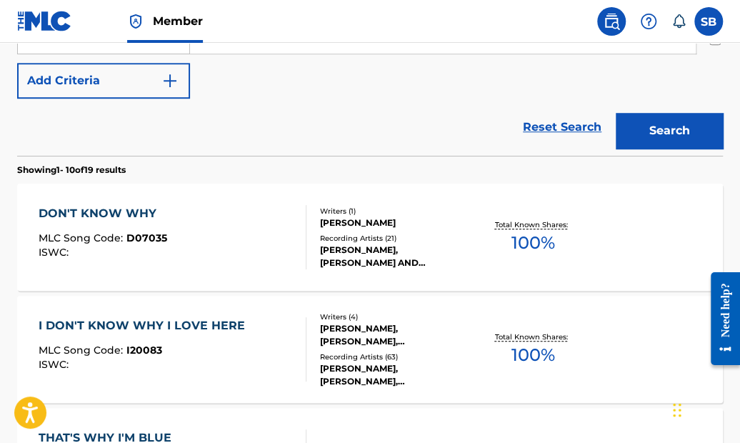
scroll to position [344, 0]
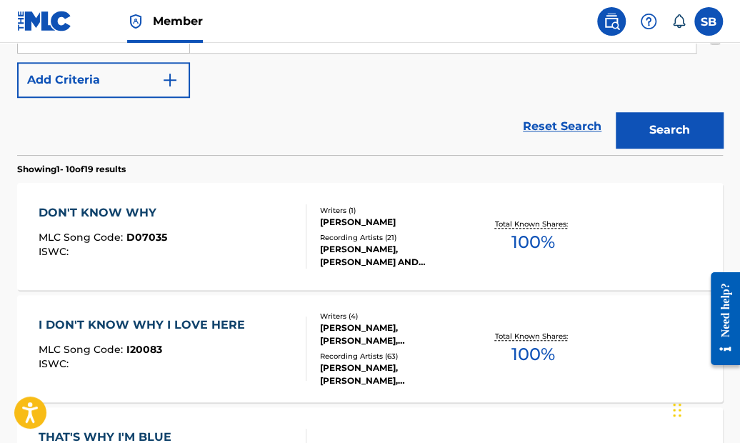
click at [138, 207] on div "DON'T KNOW WHY" at bounding box center [103, 212] width 129 height 17
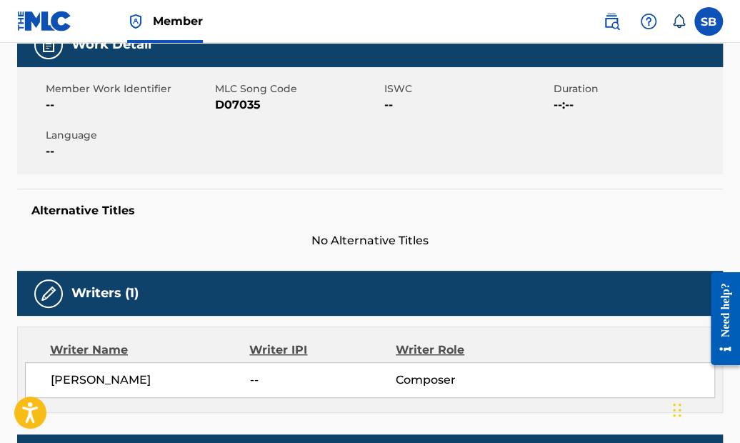
scroll to position [152, 0]
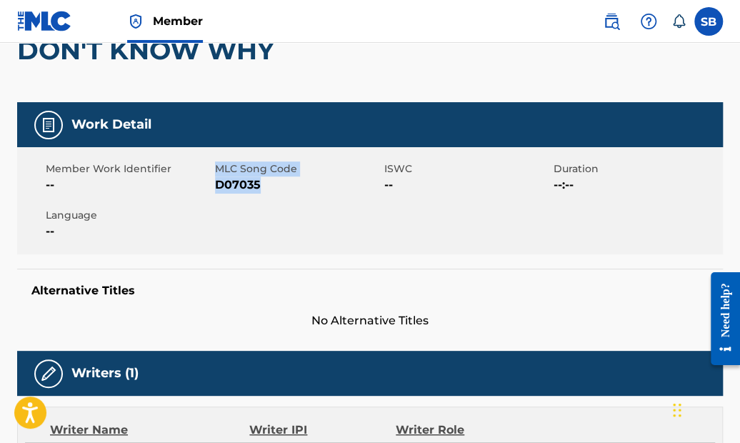
drag, startPoint x: 269, startPoint y: 182, endPoint x: 214, endPoint y: 185, distance: 55.1
click at [214, 185] on div "Member Work Identifier -- MLC Song Code D07035 ISWC -- Duration --:-- Language …" at bounding box center [370, 200] width 706 height 107
click at [242, 191] on span "D07035" at bounding box center [298, 184] width 166 height 17
drag, startPoint x: 264, startPoint y: 180, endPoint x: 218, endPoint y: 185, distance: 46.0
click at [218, 185] on span "D07035" at bounding box center [298, 184] width 166 height 17
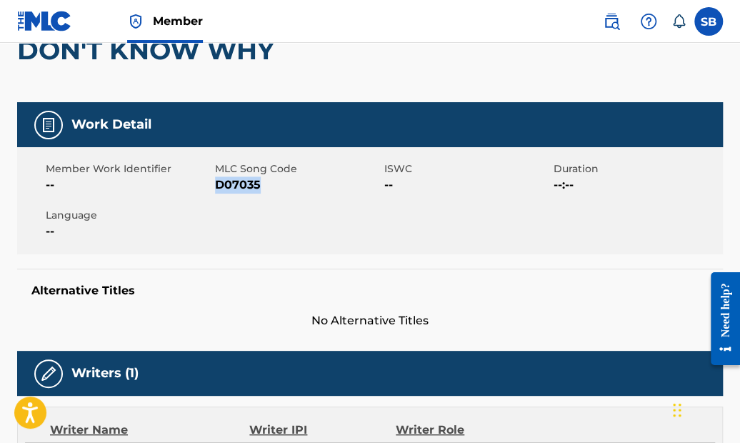
copy span "D07035"
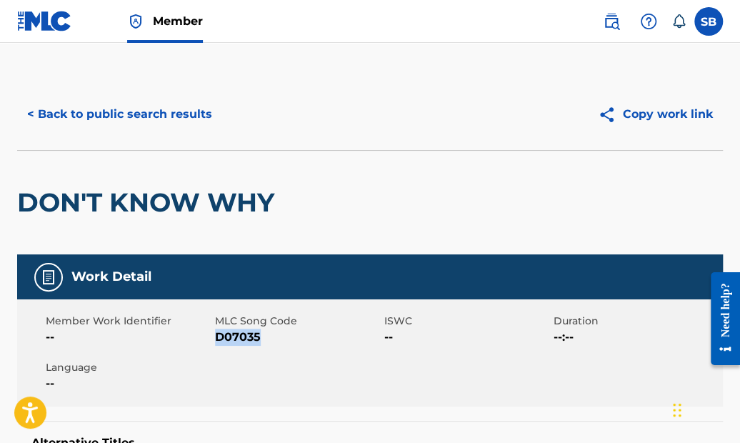
scroll to position [0, 0]
click at [182, 114] on button "< Back to public search results" at bounding box center [119, 114] width 205 height 36
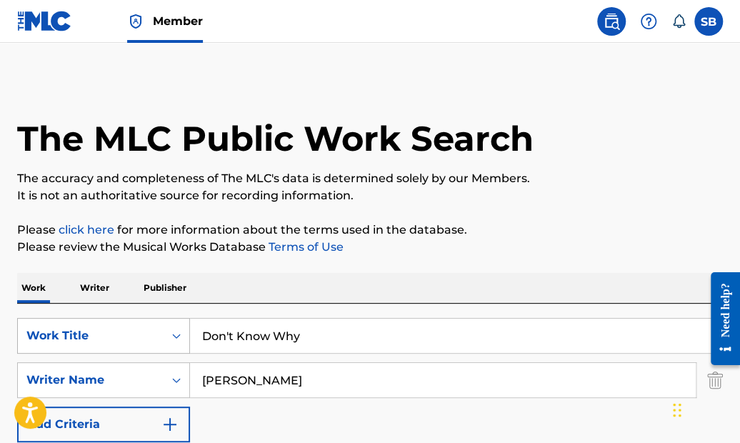
drag, startPoint x: 343, startPoint y: 336, endPoint x: 135, endPoint y: 321, distance: 208.4
click at [135, 321] on div "SearchWithCriteriad18c7f31-6f97-49b2-aaaa-8e4a3cd81bb6 Work Title Don't Know Why" at bounding box center [370, 336] width 706 height 36
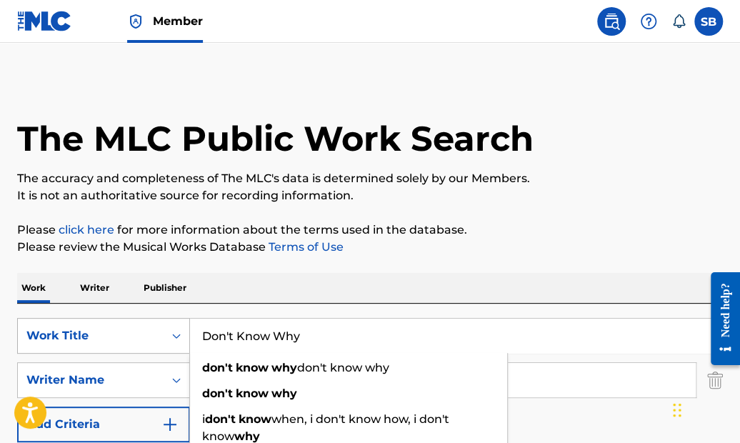
paste input "I'm Sorry I Caused You to Cr"
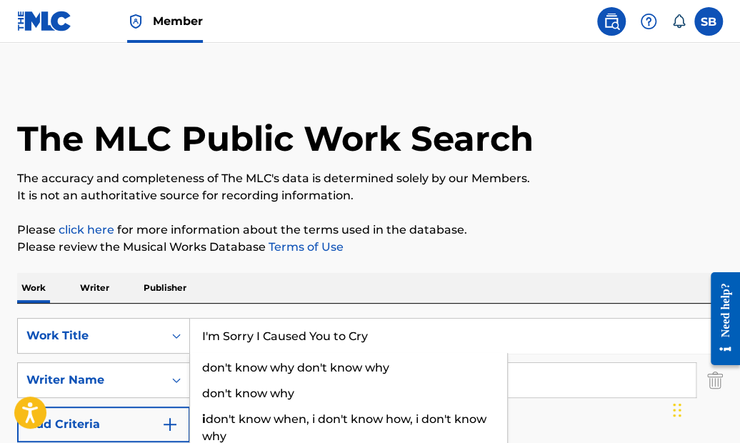
type input "I'm Sorry I Caused You to Cry"
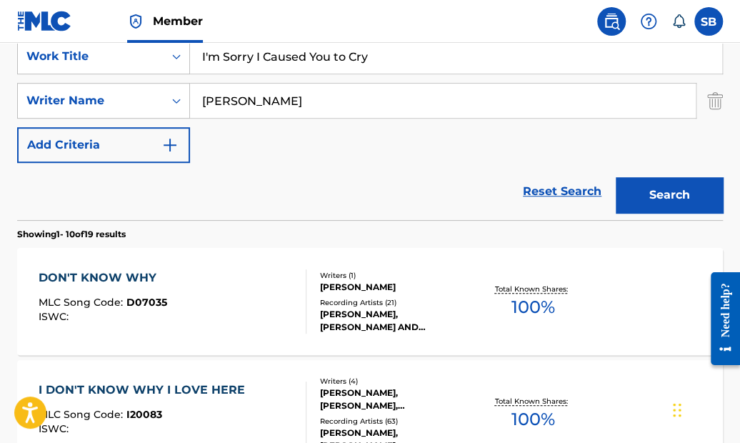
click at [667, 184] on button "Search" at bounding box center [669, 195] width 107 height 36
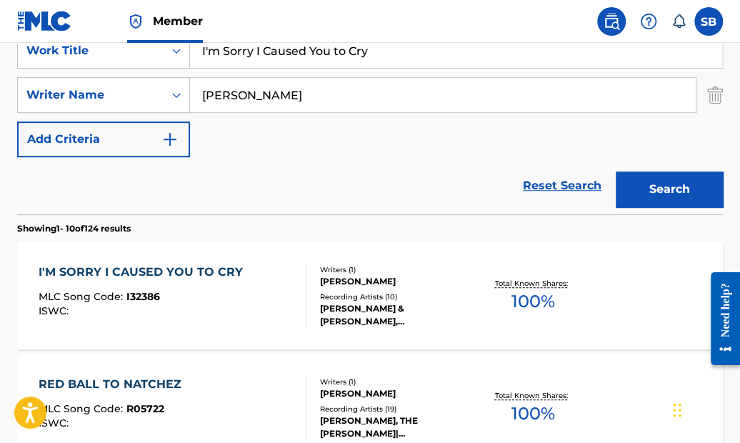
scroll to position [339, 0]
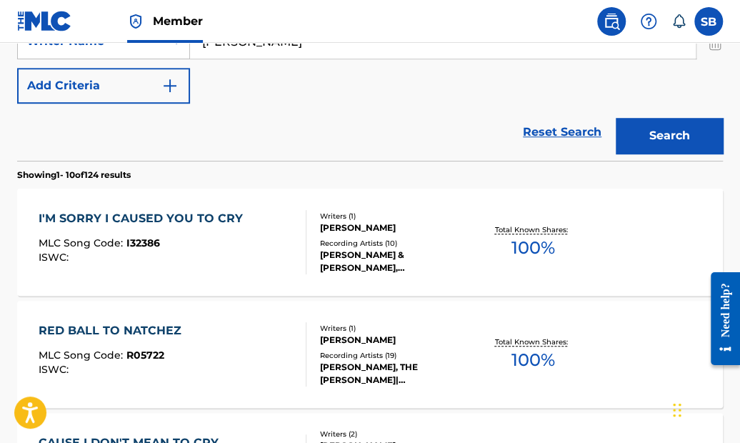
click at [219, 212] on div "I'M SORRY I CAUSED YOU TO CRY" at bounding box center [144, 218] width 211 height 17
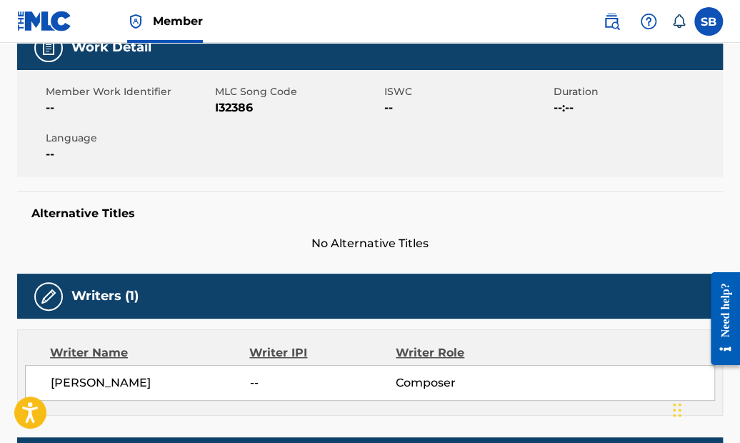
scroll to position [160, 0]
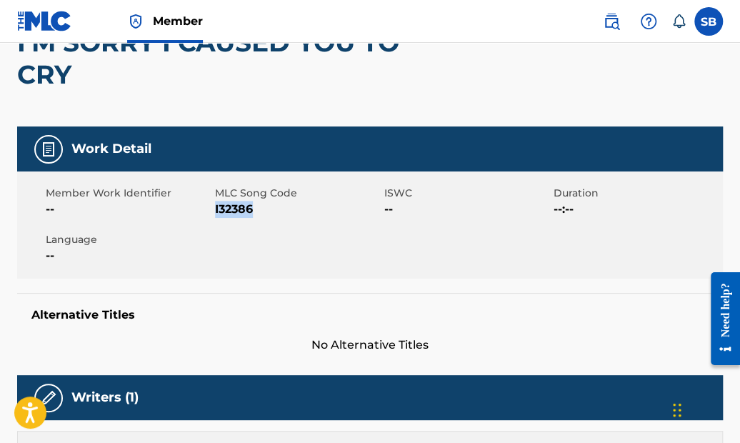
drag, startPoint x: 253, startPoint y: 206, endPoint x: 215, endPoint y: 209, distance: 38.0
click at [215, 209] on span "I32386" at bounding box center [298, 209] width 166 height 17
copy span "I32386"
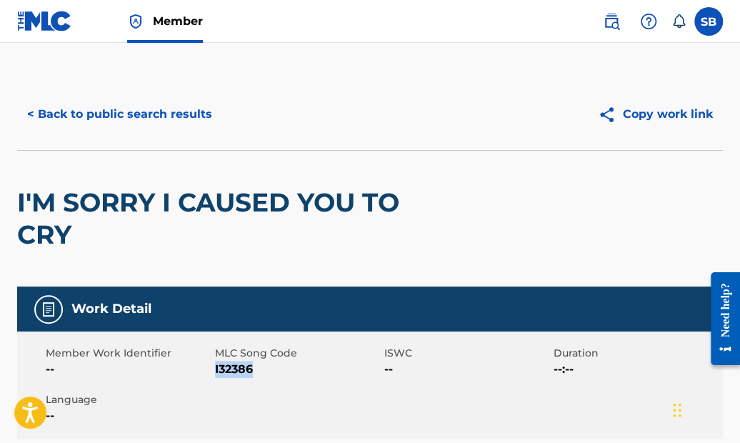
scroll to position [0, 0]
click at [191, 116] on button "< Back to public search results" at bounding box center [119, 114] width 205 height 36
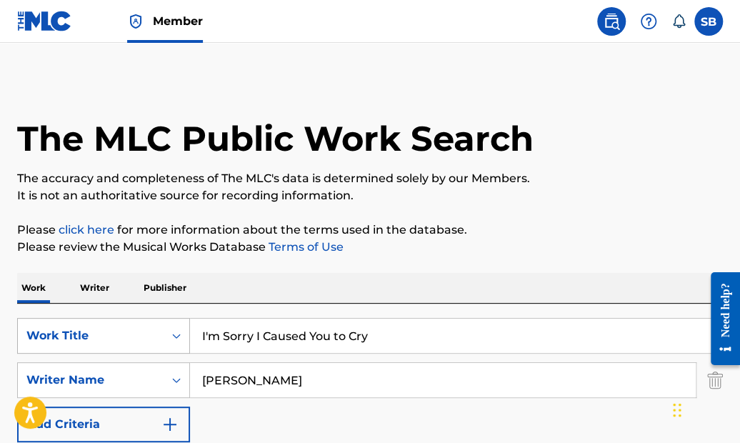
drag, startPoint x: 387, startPoint y: 330, endPoint x: 117, endPoint y: 316, distance: 270.4
click at [117, 318] on div "SearchWithCriteriad18c7f31-6f97-49b2-aaaa-8e4a3cd81bb6 Work Title I'm Sorry I C…" at bounding box center [370, 336] width 706 height 36
paste input "Happy on the [US_STATE] Shore"
type input "Happy on the [US_STATE] Shore"
click at [495, 197] on p "It is not an authoritative source for recording information." at bounding box center [370, 195] width 706 height 17
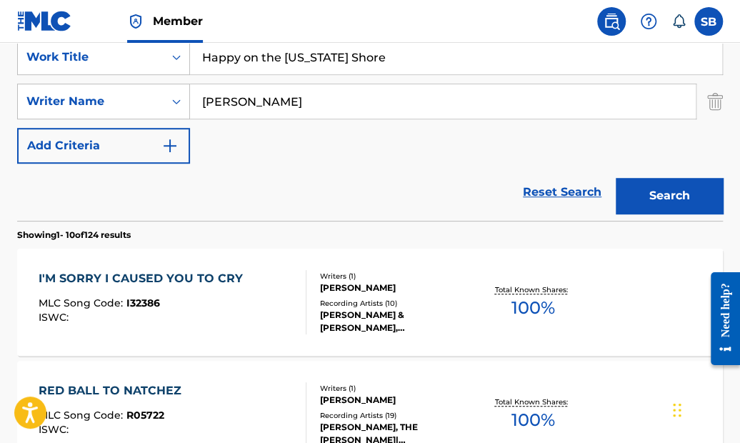
click at [649, 190] on button "Search" at bounding box center [669, 196] width 107 height 36
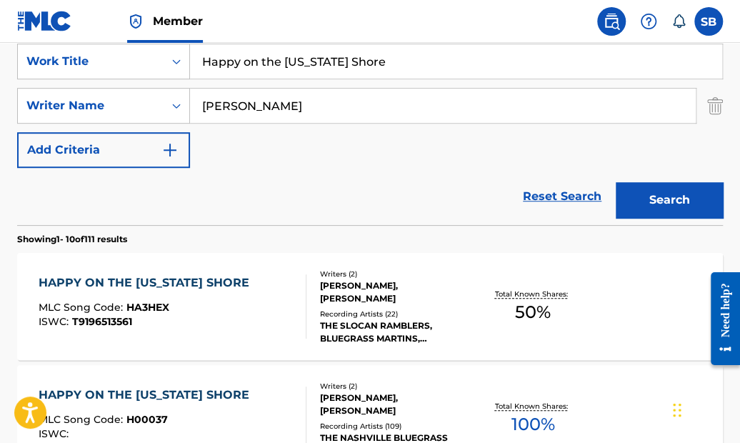
scroll to position [324, 0]
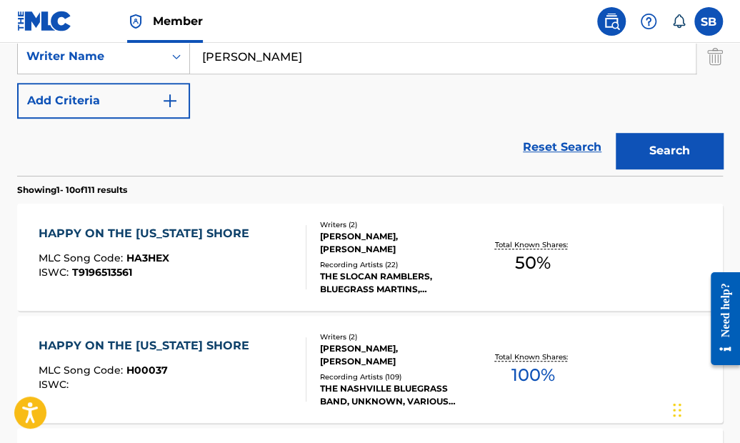
click at [229, 229] on div "HAPPY ON THE [US_STATE] SHORE" at bounding box center [148, 233] width 218 height 17
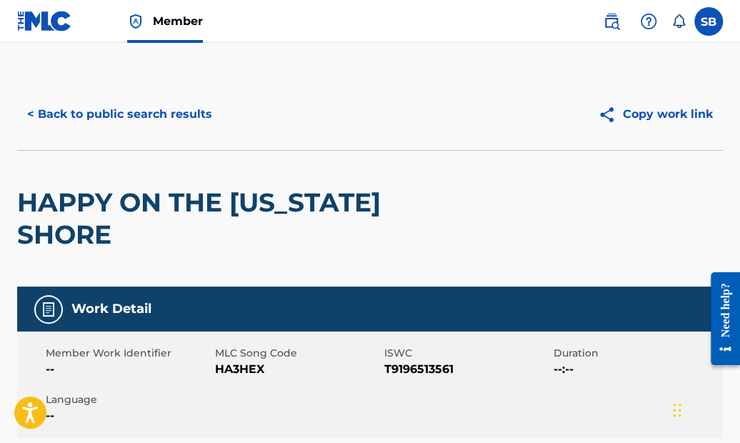
click at [195, 115] on button "< Back to public search results" at bounding box center [119, 114] width 205 height 36
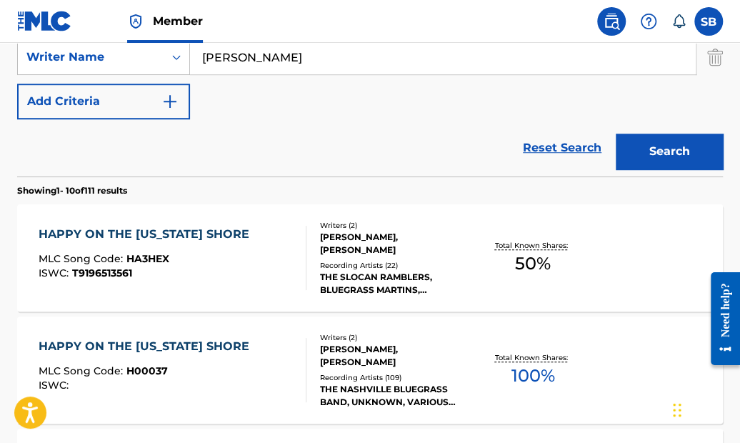
click at [237, 344] on div "HAPPY ON THE [US_STATE] SHORE" at bounding box center [148, 346] width 218 height 17
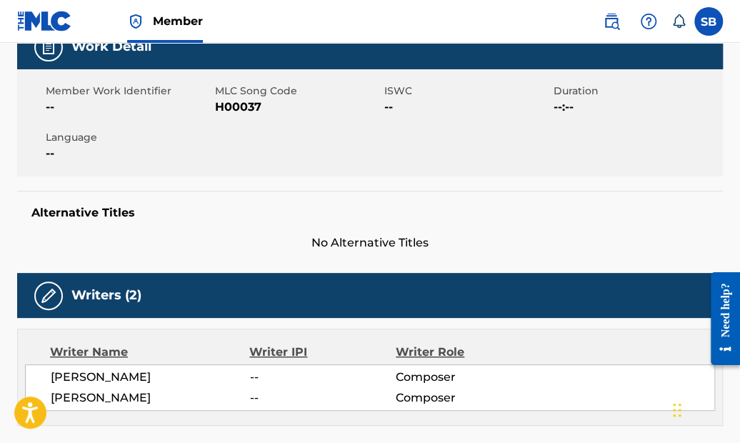
scroll to position [164, 0]
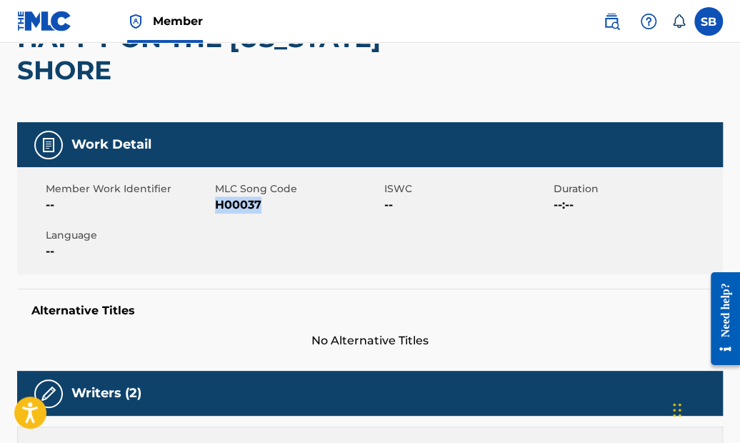
drag, startPoint x: 271, startPoint y: 199, endPoint x: 216, endPoint y: 204, distance: 55.9
click at [216, 204] on span "H00037" at bounding box center [298, 204] width 166 height 17
copy span "H00037"
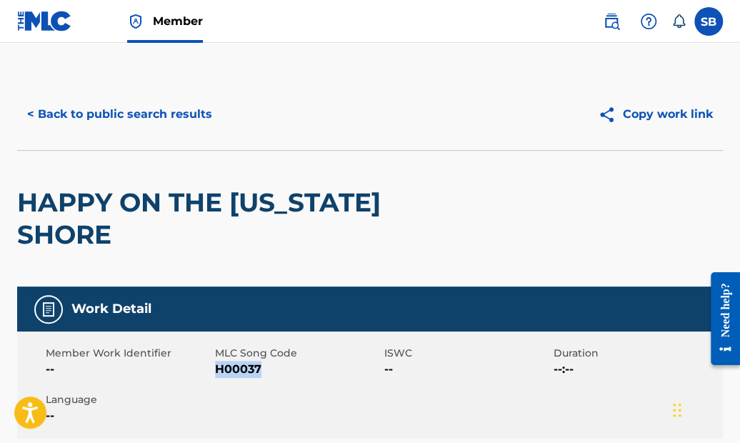
scroll to position [0, 0]
click at [152, 112] on button "< Back to public search results" at bounding box center [119, 114] width 205 height 36
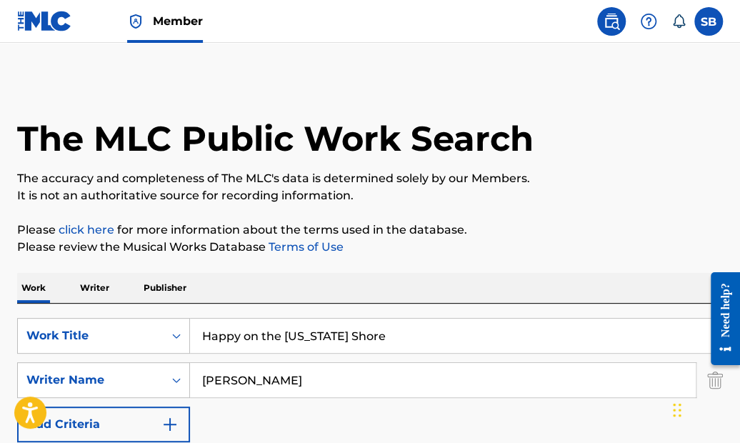
scroll to position [322, 0]
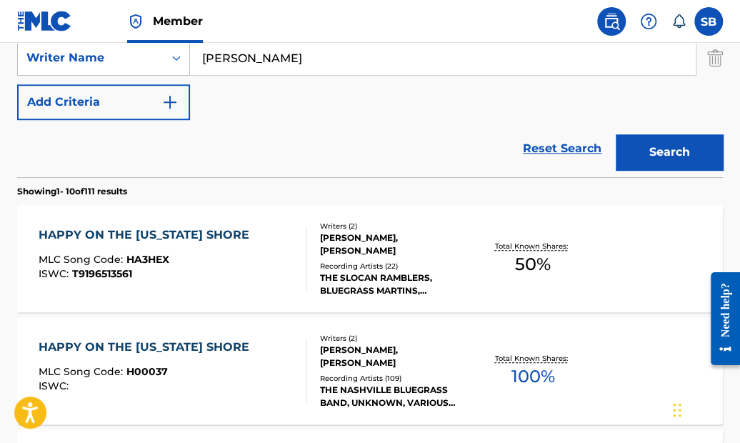
click at [171, 231] on div "HAPPY ON THE [US_STATE] SHORE" at bounding box center [148, 234] width 218 height 17
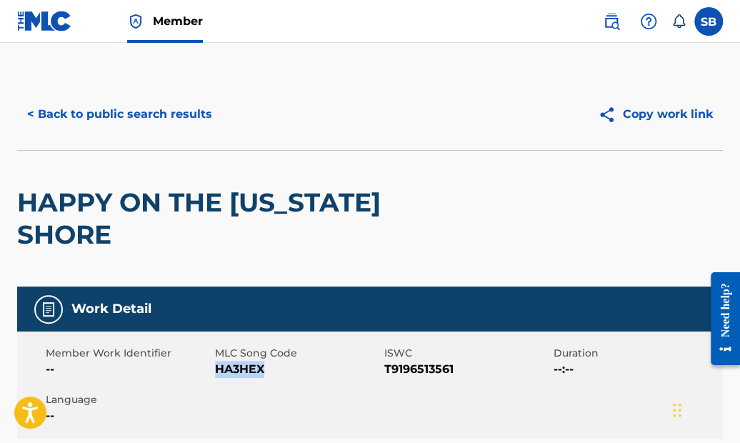
drag, startPoint x: 271, startPoint y: 367, endPoint x: 216, endPoint y: 368, distance: 55.0
click at [216, 368] on span "HA3HEX" at bounding box center [298, 369] width 166 height 17
click at [195, 113] on button "< Back to public search results" at bounding box center [119, 114] width 205 height 36
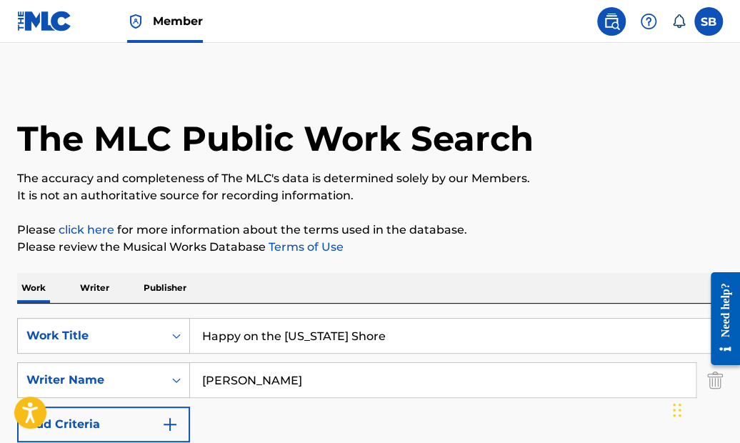
drag, startPoint x: 408, startPoint y: 326, endPoint x: 164, endPoint y: 289, distance: 246.3
paste input "[MEDICAL_DATA] Man"
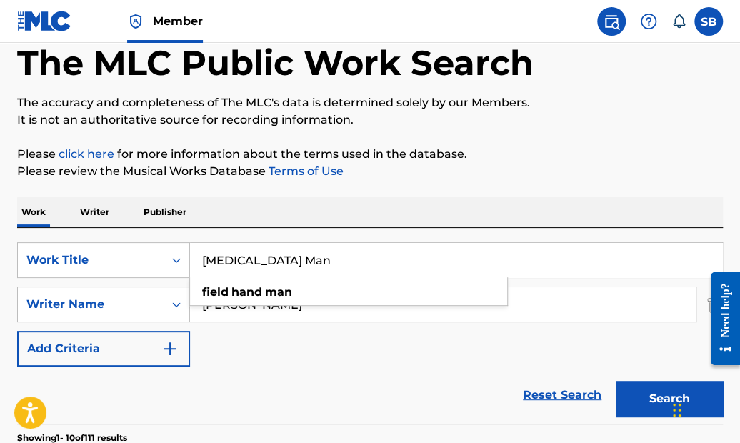
scroll to position [86, 0]
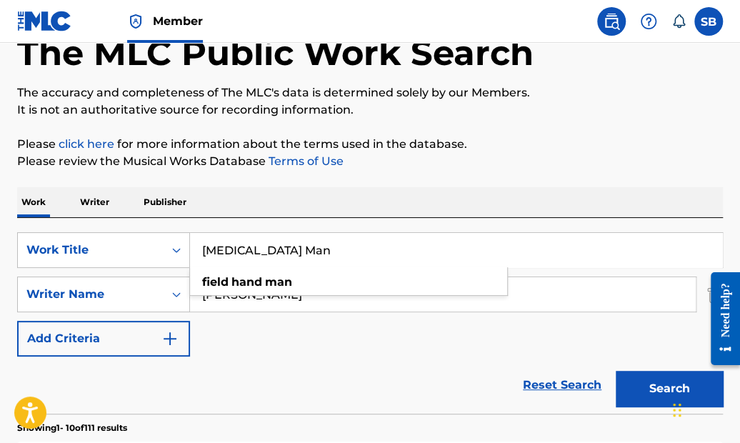
type input "[MEDICAL_DATA] Man"
click at [661, 389] on button "Search" at bounding box center [669, 389] width 107 height 36
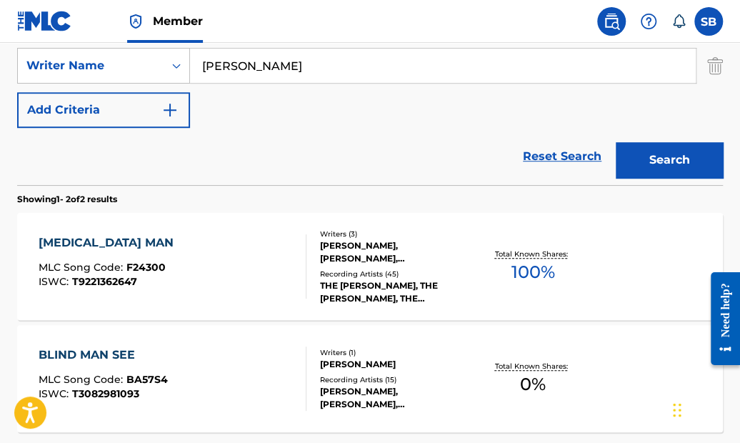
scroll to position [324, 0]
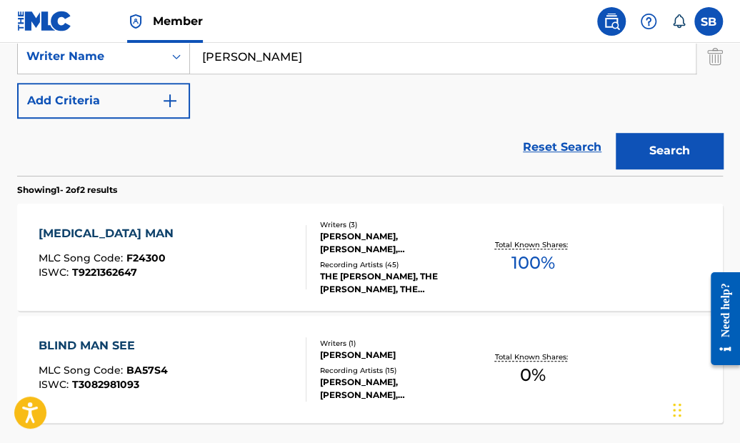
click at [130, 233] on div "[MEDICAL_DATA] MAN" at bounding box center [110, 233] width 142 height 17
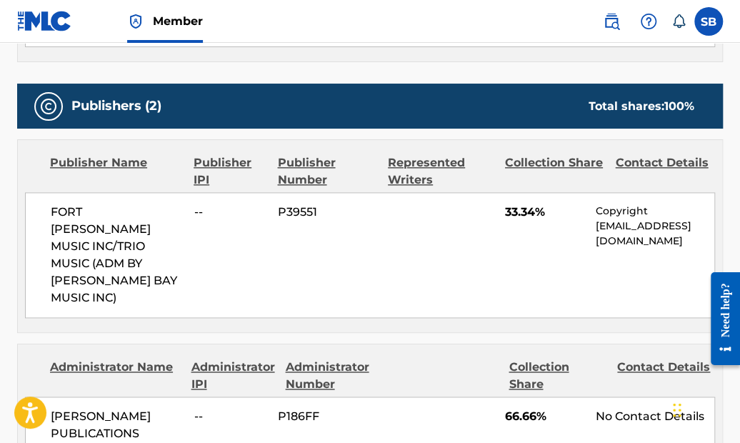
scroll to position [608, 0]
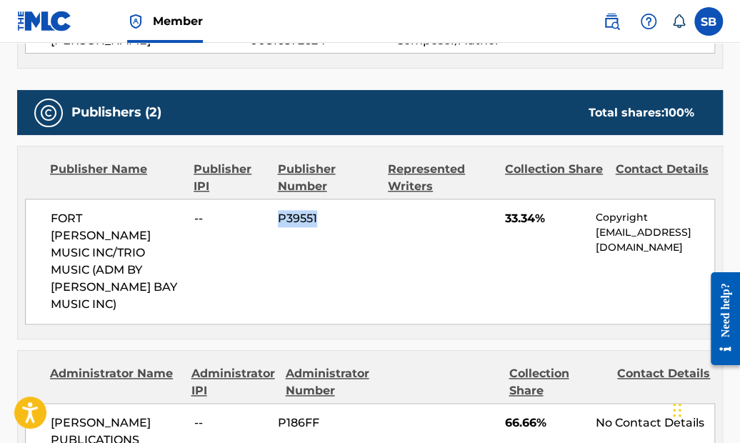
drag, startPoint x: 321, startPoint y: 206, endPoint x: 279, endPoint y: 210, distance: 42.4
click at [279, 210] on span "P39551" at bounding box center [327, 218] width 99 height 17
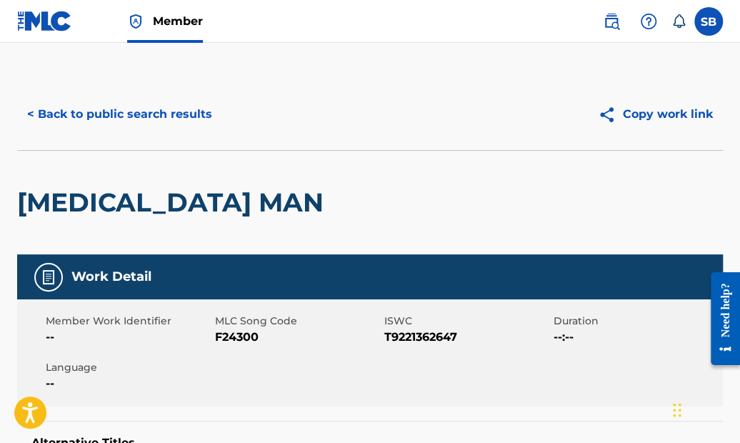
scroll to position [0, 0]
click at [196, 113] on button "< Back to public search results" at bounding box center [119, 114] width 205 height 36
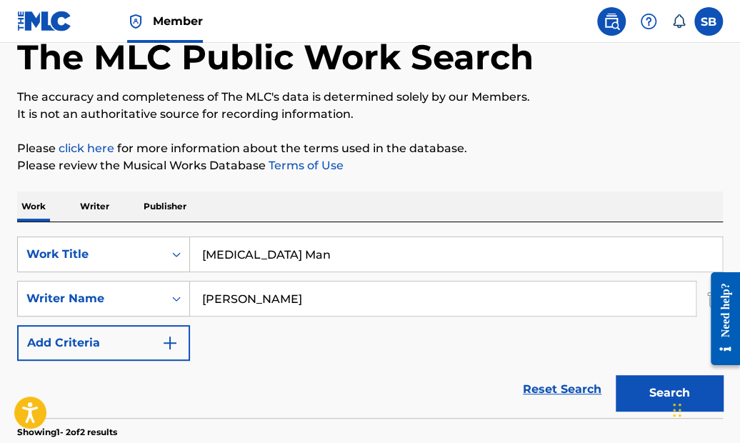
scroll to position [9, 0]
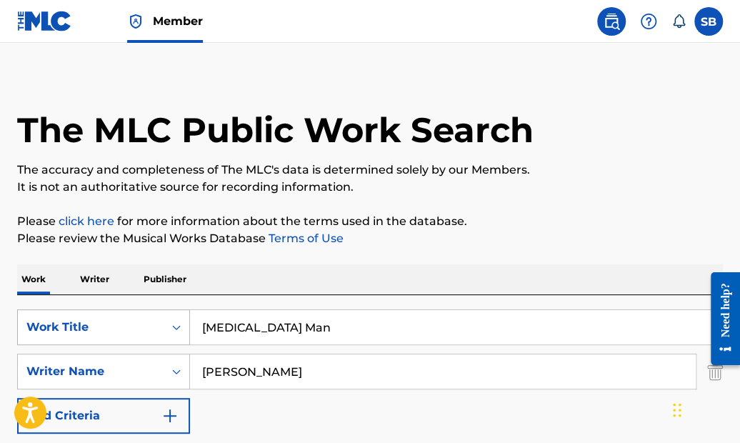
drag, startPoint x: 311, startPoint y: 331, endPoint x: 162, endPoint y: 306, distance: 150.7
click at [162, 309] on div "SearchWithCriteriad18c7f31-6f97-49b2-aaaa-8e4a3cd81bb6 Work Title [MEDICAL_DATA…" at bounding box center [370, 327] width 706 height 36
paste input "Weary Day"
type input "Weary Day"
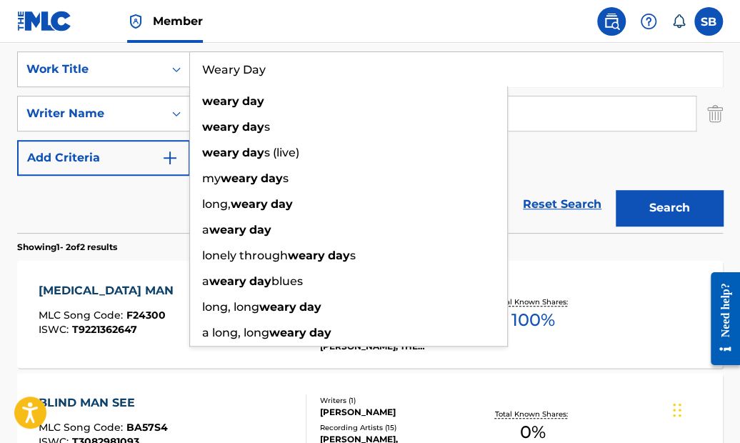
scroll to position [296, 0]
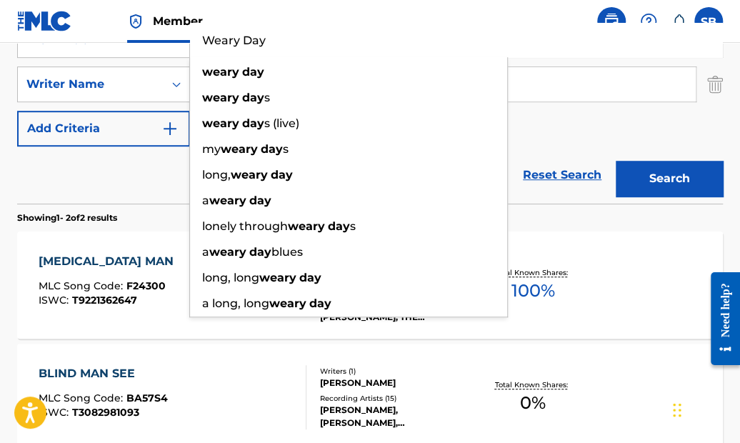
click at [586, 250] on div "[MEDICAL_DATA] MAN MLC Song Code : F24300 ISWC : T9221362647 Writers ( 3 ) [PER…" at bounding box center [370, 284] width 706 height 107
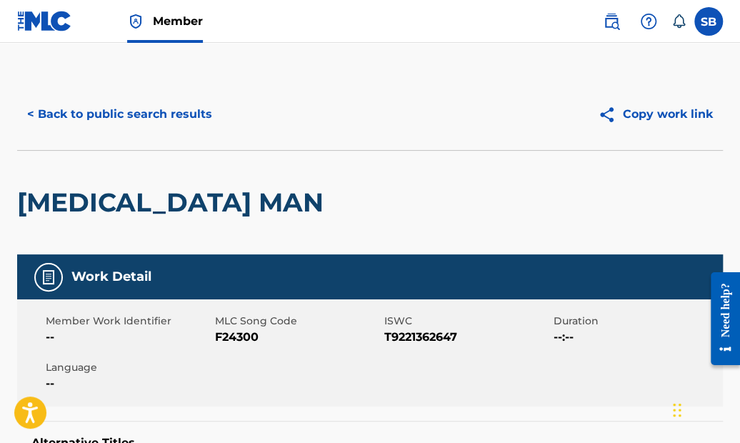
click at [189, 112] on button "< Back to public search results" at bounding box center [119, 114] width 205 height 36
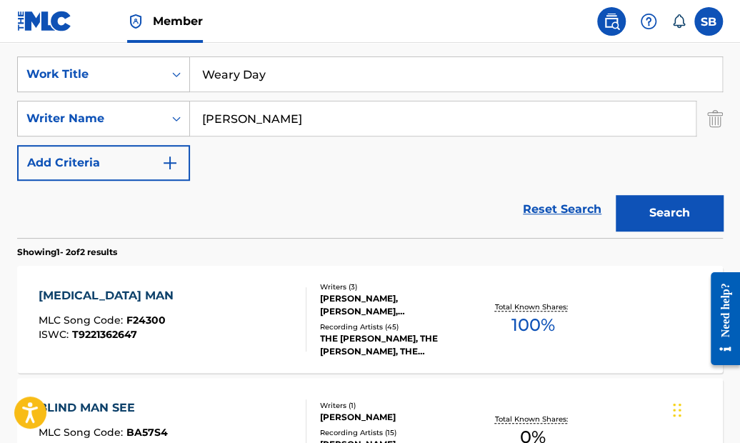
scroll to position [259, 0]
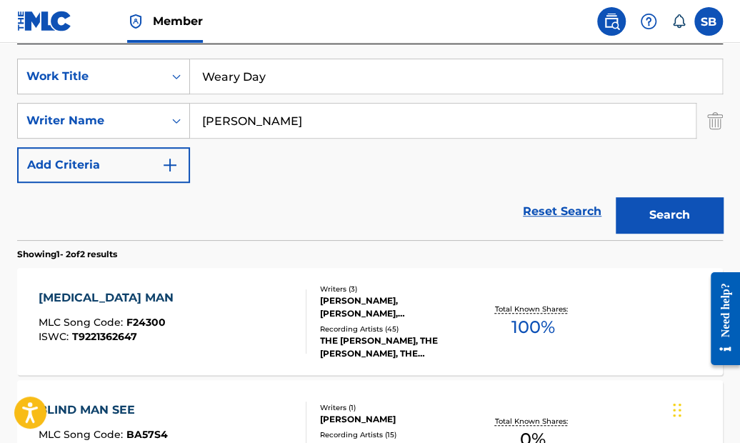
click at [662, 205] on button "Search" at bounding box center [669, 215] width 107 height 36
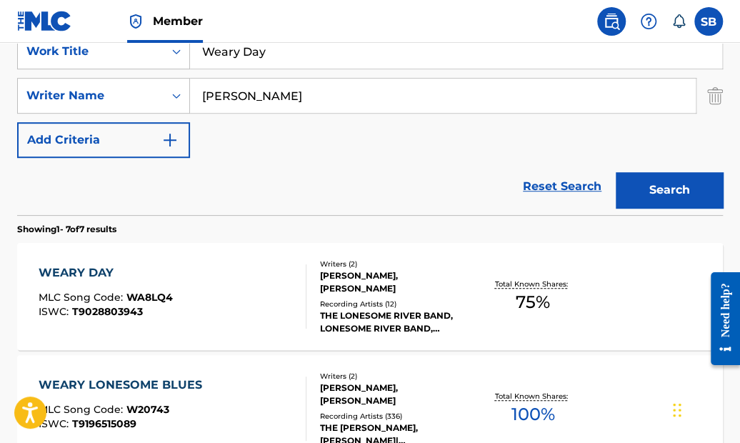
scroll to position [319, 0]
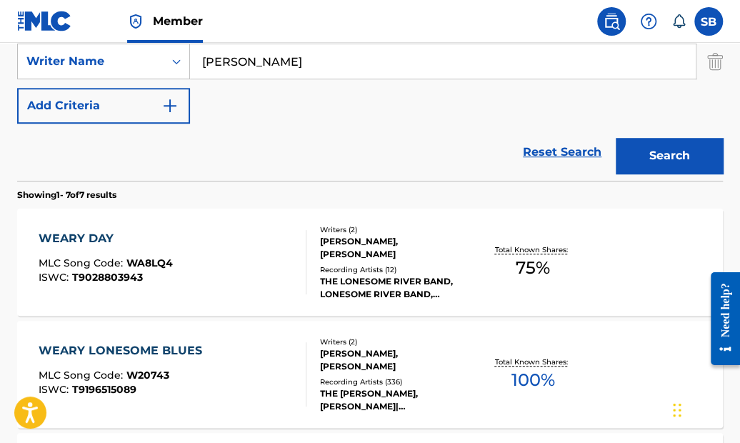
click at [99, 236] on div "WEARY DAY" at bounding box center [106, 238] width 134 height 17
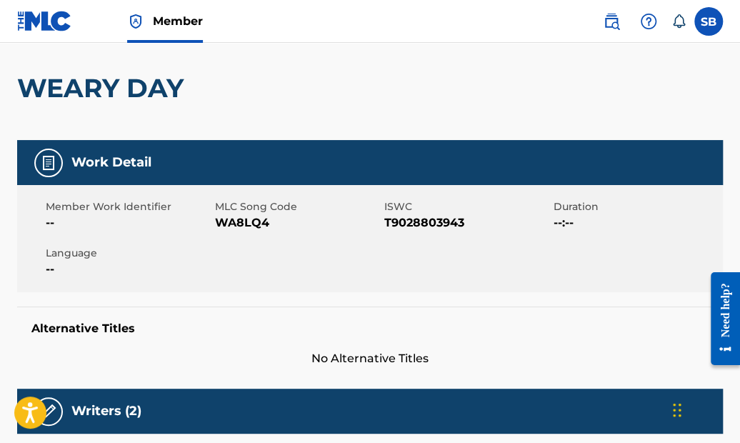
scroll to position [146, 0]
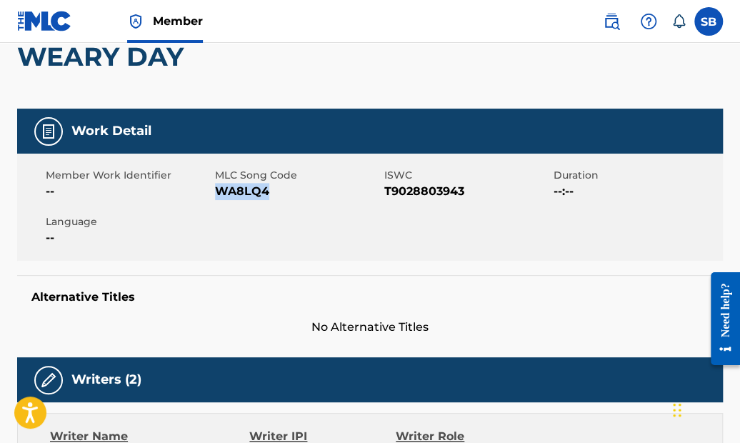
drag, startPoint x: 276, startPoint y: 190, endPoint x: 215, endPoint y: 192, distance: 61.5
click at [215, 192] on span "WA8LQ4" at bounding box center [298, 191] width 166 height 17
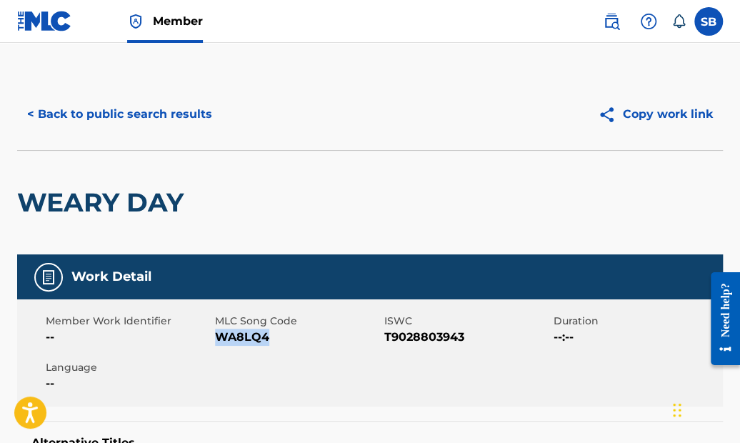
scroll to position [0, 0]
click at [182, 113] on button "< Back to public search results" at bounding box center [119, 114] width 205 height 36
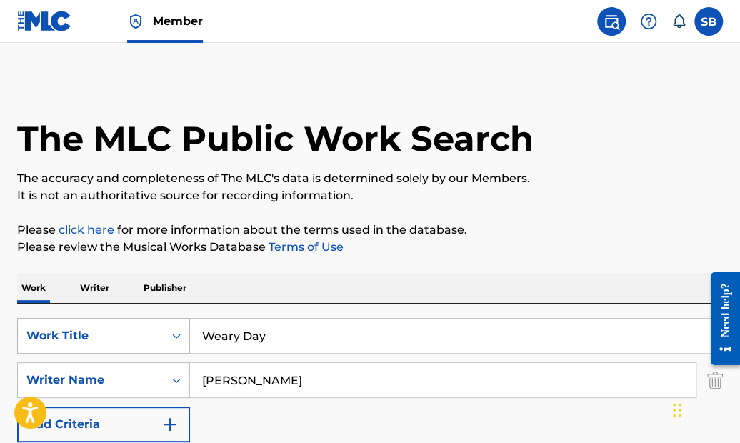
drag, startPoint x: 304, startPoint y: 338, endPoint x: 183, endPoint y: 330, distance: 121.0
click at [183, 330] on div "SearchWithCriteriad18c7f31-6f97-49b2-aaaa-8e4a3cd81bb6 Work Title Weary Day" at bounding box center [370, 336] width 706 height 36
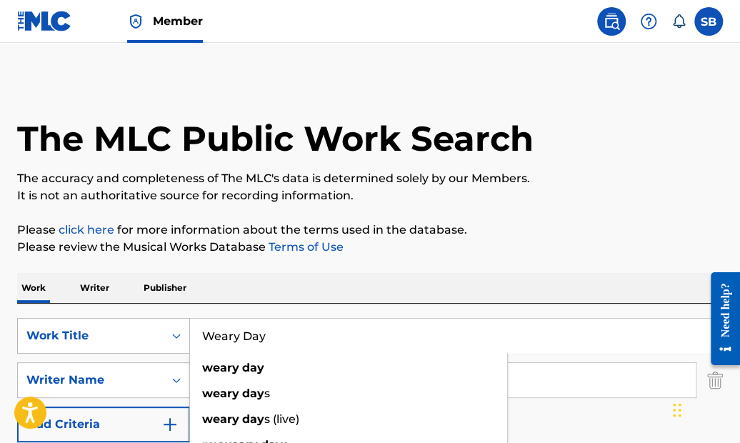
click at [177, 331] on icon "Search Form" at bounding box center [176, 336] width 14 height 14
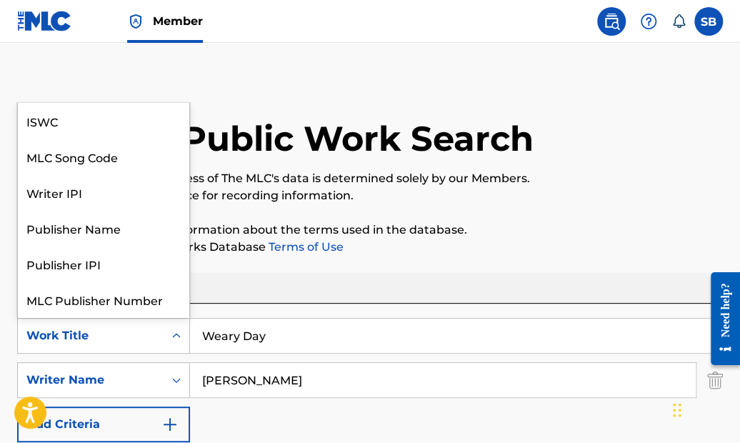
scroll to position [33, 0]
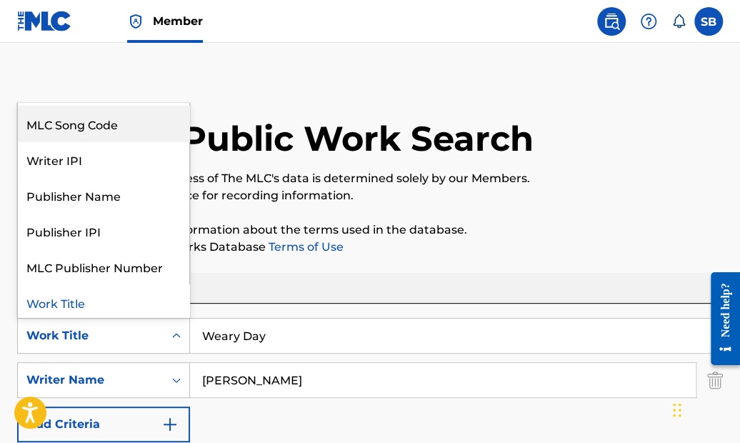
click at [86, 123] on div "MLC Song Code" at bounding box center [103, 124] width 171 height 36
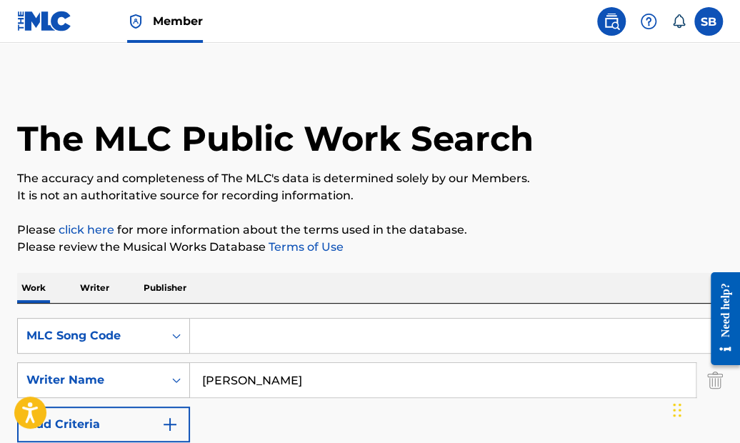
click at [256, 336] on input "Search Form" at bounding box center [456, 336] width 532 height 34
paste input "F05073"
type input "F05073"
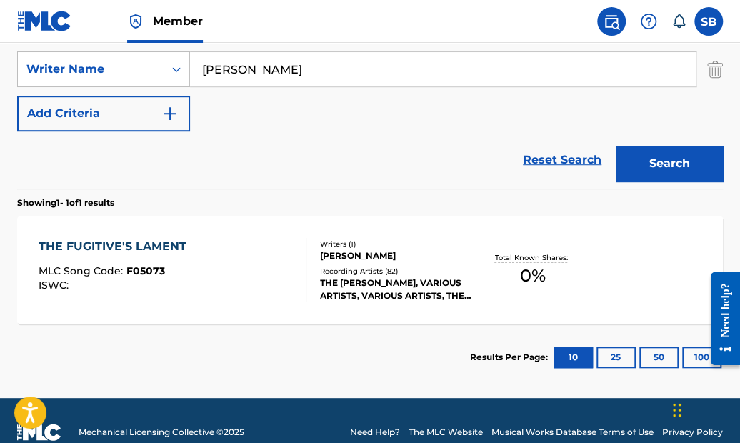
scroll to position [313, 0]
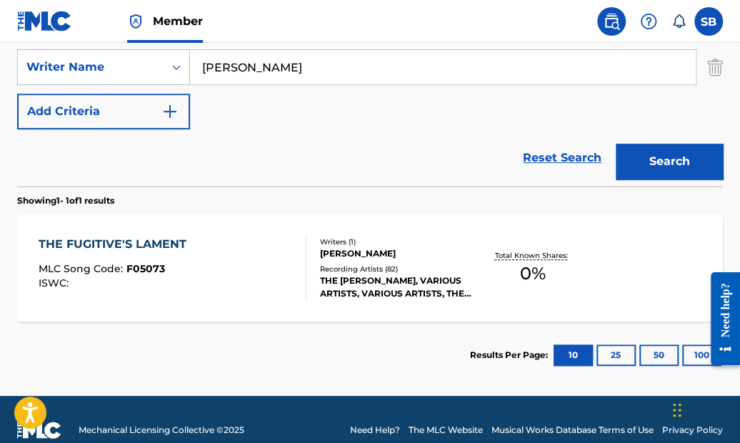
click at [159, 237] on div "THE FUGITIVE'S LAMENT" at bounding box center [116, 244] width 155 height 17
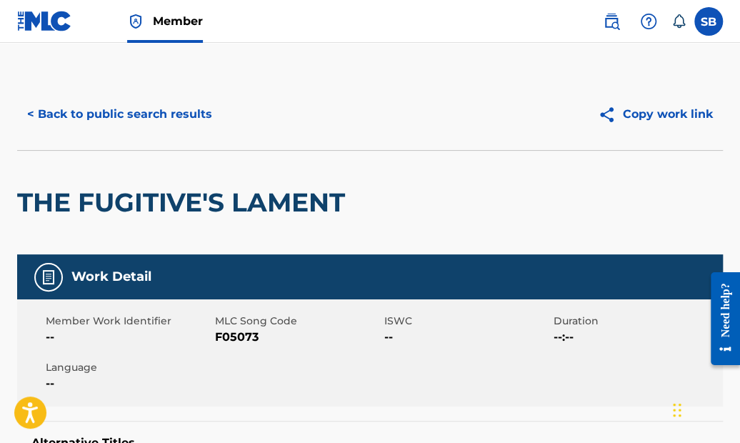
click at [199, 112] on button "< Back to public search results" at bounding box center [119, 114] width 205 height 36
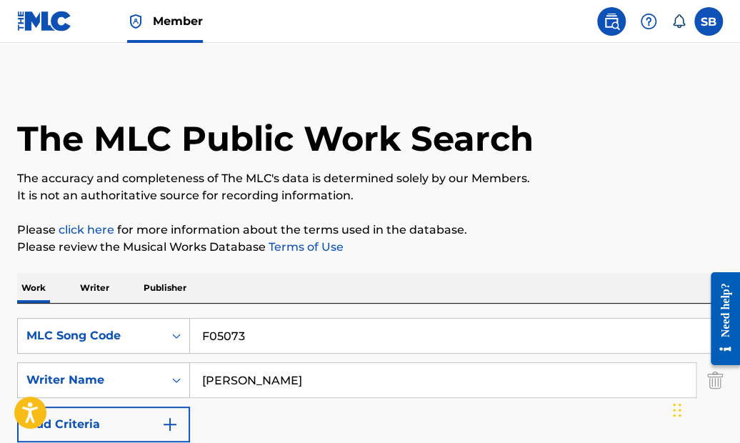
scroll to position [249, 0]
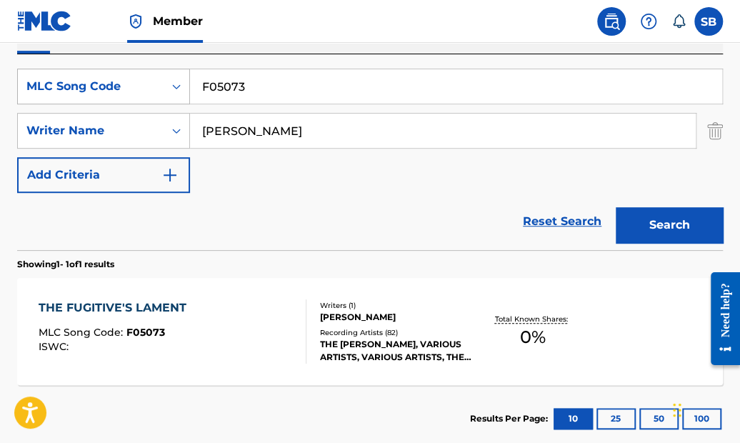
drag, startPoint x: 285, startPoint y: 84, endPoint x: 183, endPoint y: 81, distance: 102.2
click at [183, 81] on div "SearchWithCriteria87c29951-e955-426e-b6fe-a2f281b1158e MLC Song Code F05073" at bounding box center [370, 87] width 706 height 36
paste input "T09784"
click at [675, 221] on button "Search" at bounding box center [669, 225] width 107 height 36
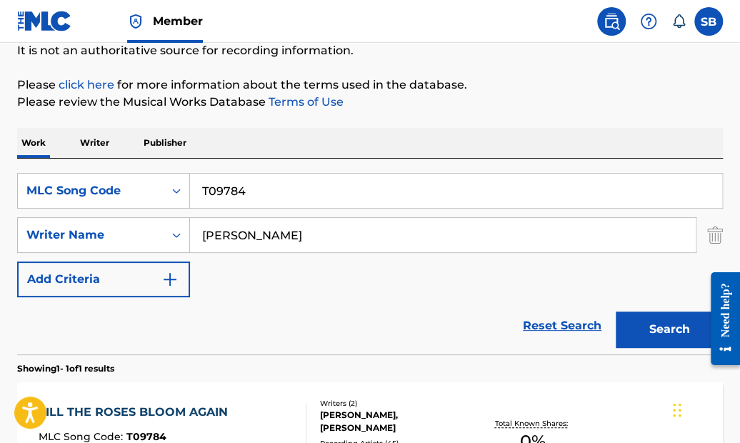
scroll to position [151, 0]
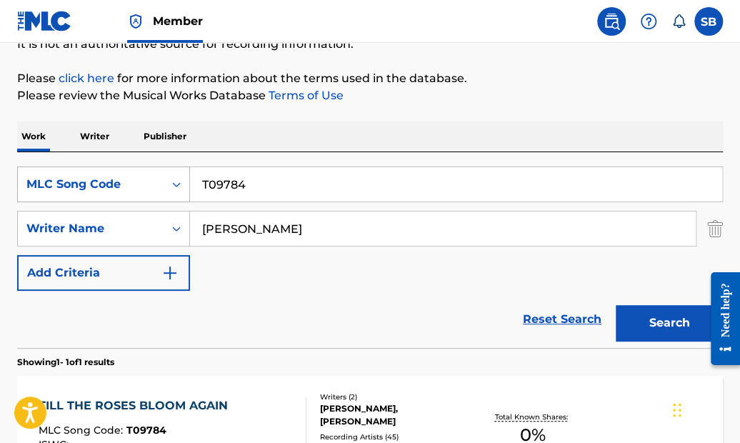
drag, startPoint x: 259, startPoint y: 180, endPoint x: 155, endPoint y: 177, distance: 103.6
click at [155, 177] on div "SearchWithCriteria87c29951-e955-426e-b6fe-a2f281b1158e MLC Song Code T09784" at bounding box center [370, 184] width 706 height 36
paste input "D03462"
type input "D03462"
click at [657, 321] on button "Search" at bounding box center [669, 323] width 107 height 36
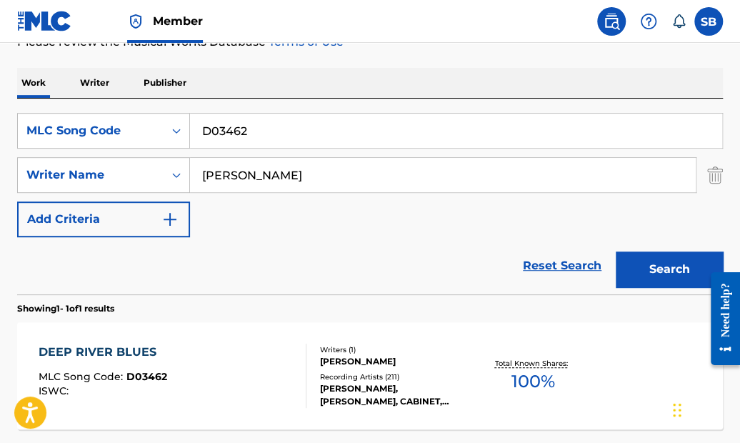
scroll to position [304, 0]
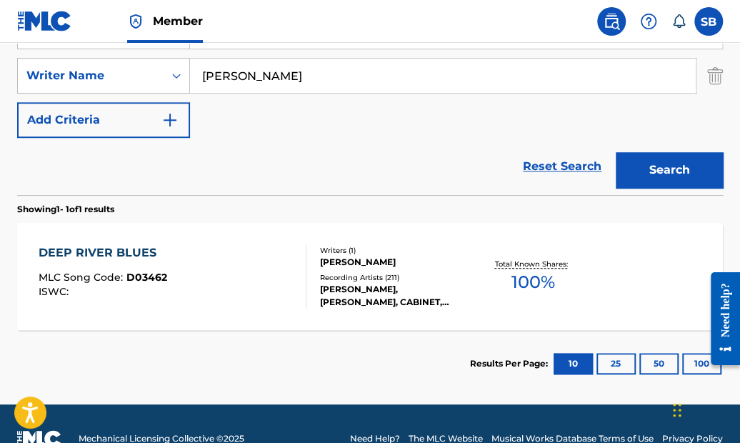
click at [129, 250] on div "DEEP RIVER BLUES" at bounding box center [103, 252] width 129 height 17
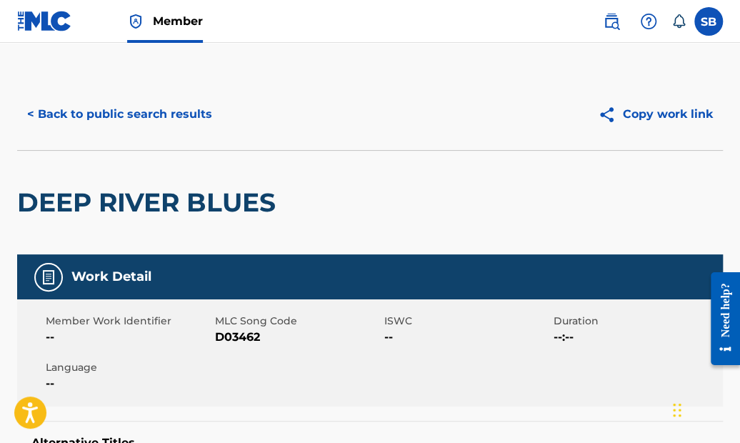
click at [187, 114] on button "< Back to public search results" at bounding box center [119, 114] width 205 height 36
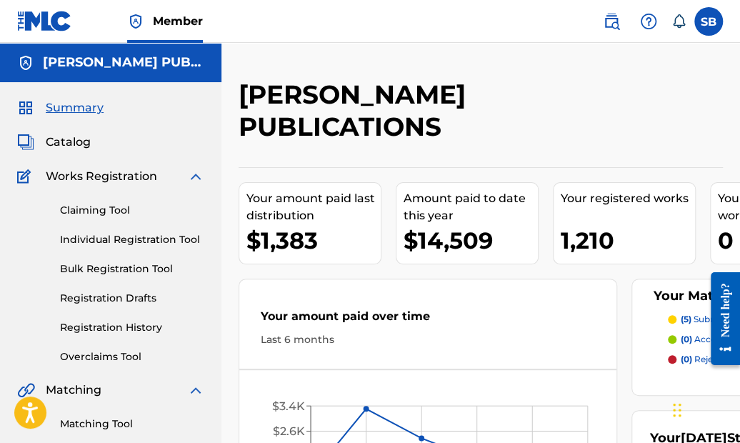
click at [612, 19] on img at bounding box center [611, 21] width 17 height 17
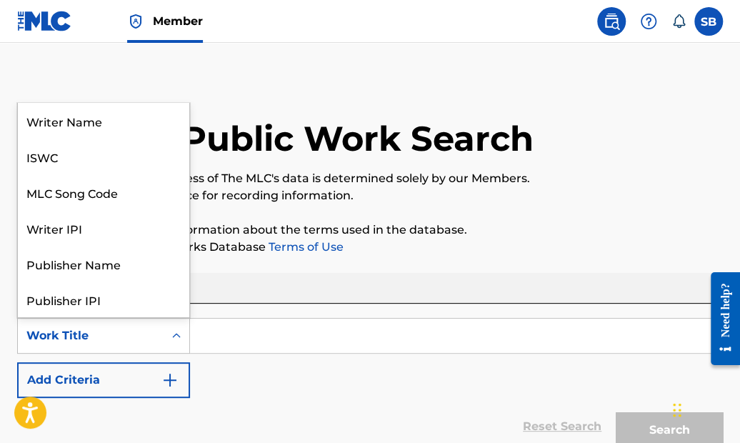
click at [174, 330] on icon "Search Form" at bounding box center [176, 336] width 14 height 14
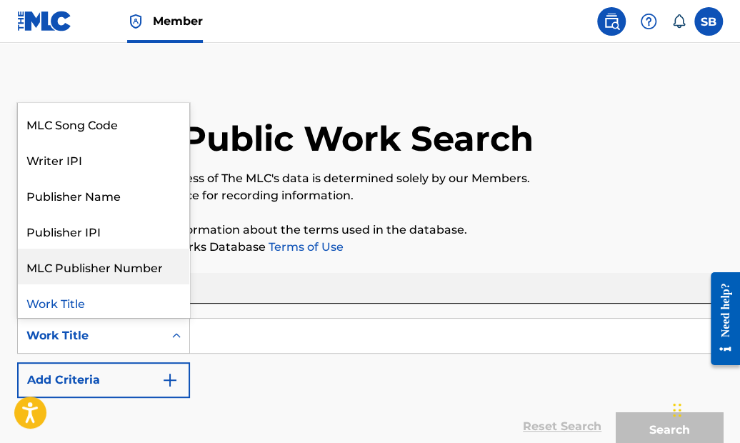
click at [98, 262] on div "MLC Publisher Number" at bounding box center [103, 267] width 171 height 36
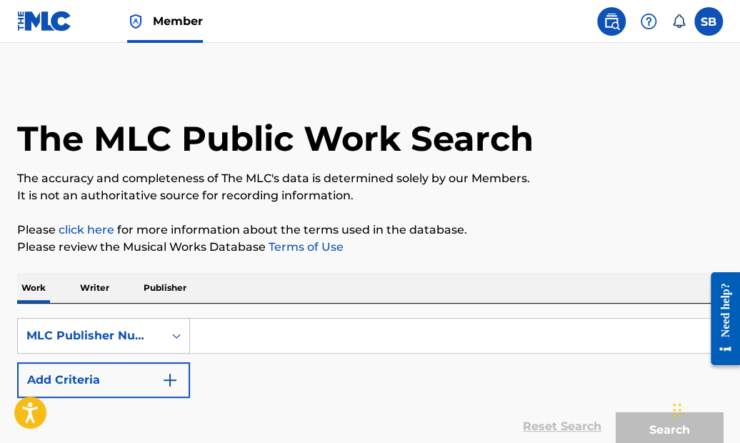
click at [257, 339] on input "Search Form" at bounding box center [456, 336] width 532 height 34
paste input "D03462"
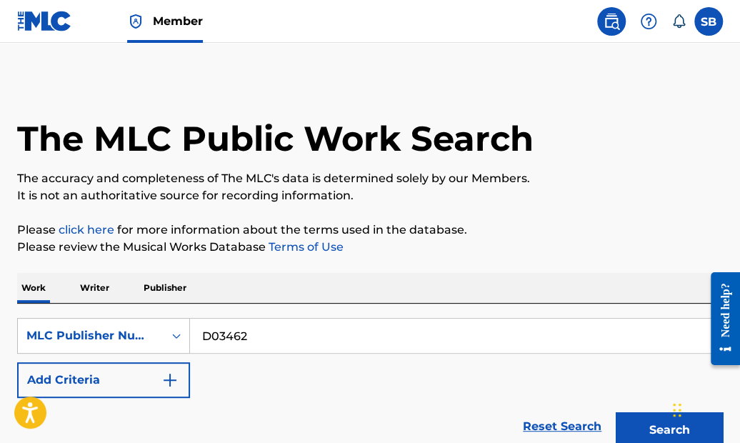
type input "D03462"
click at [669, 427] on button "Search" at bounding box center [669, 430] width 107 height 36
click at [175, 334] on icon "Search Form" at bounding box center [176, 336] width 9 height 5
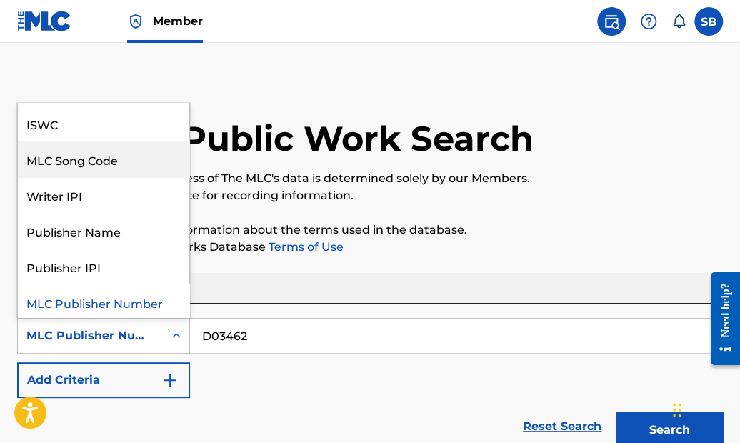
click at [101, 159] on div "MLC Song Code" at bounding box center [103, 159] width 171 height 36
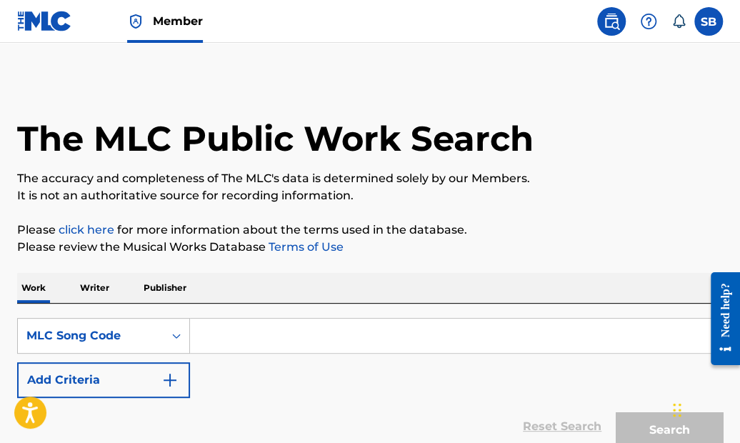
click at [256, 340] on input "Search Form" at bounding box center [456, 336] width 532 height 34
paste input "D03462"
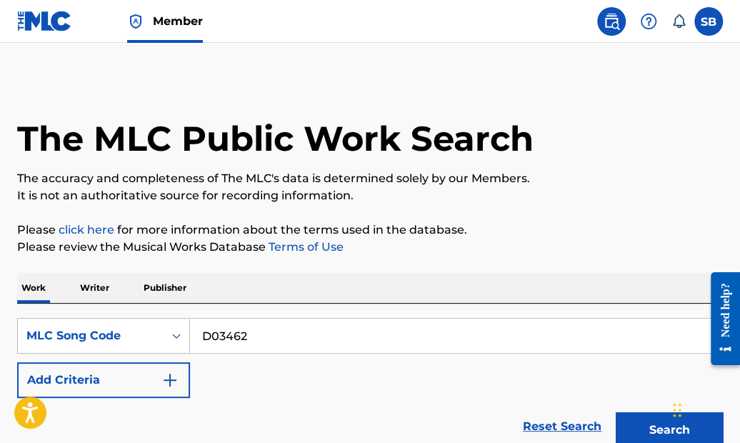
type input "D03462"
click at [669, 427] on button "Search" at bounding box center [669, 430] width 107 height 36
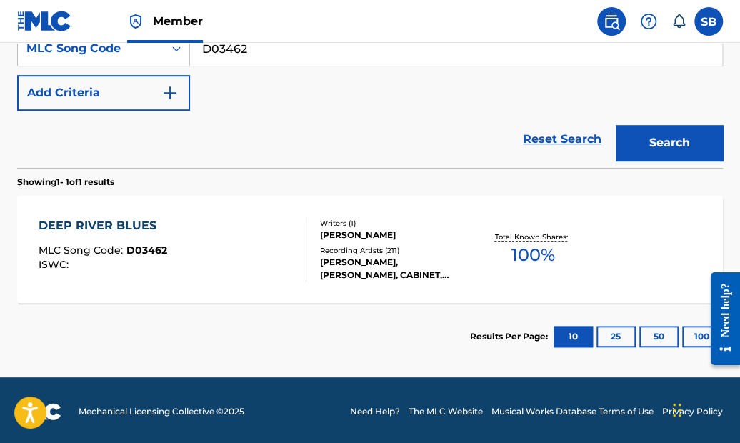
scroll to position [286, 0]
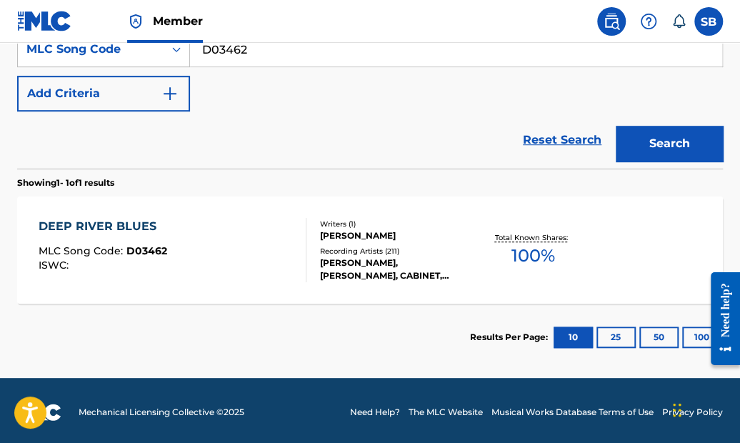
click at [137, 221] on div "DEEP RIVER BLUES" at bounding box center [103, 226] width 129 height 17
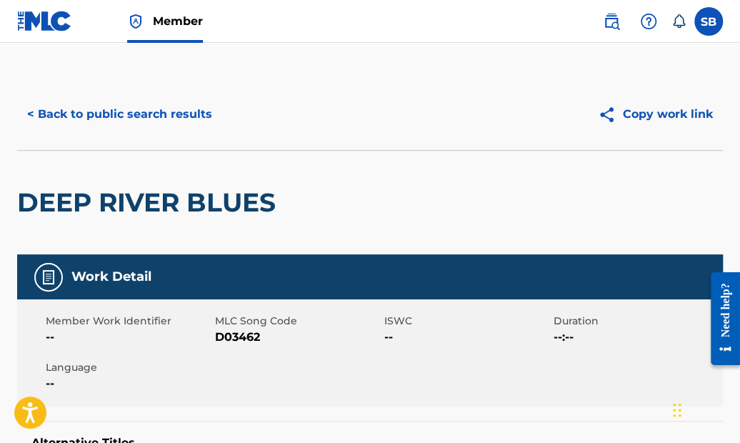
click at [196, 113] on button "< Back to public search results" at bounding box center [119, 114] width 205 height 36
